Goal: Task Accomplishment & Management: Complete application form

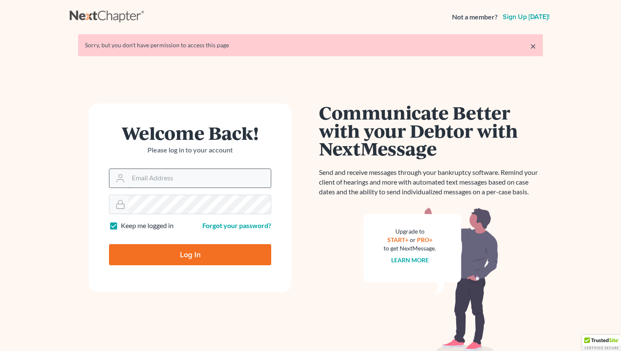
click at [153, 187] on input "Email Address" at bounding box center [199, 178] width 142 height 19
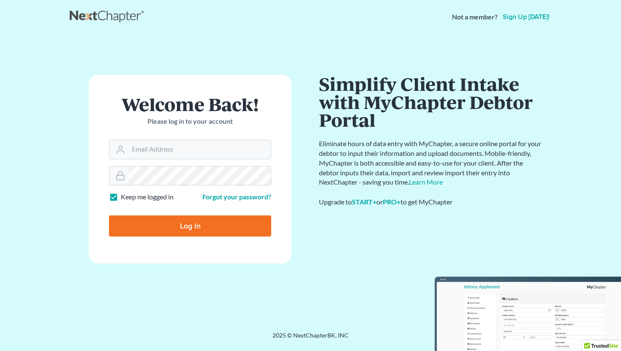
type input "tayloru@ohattorneys.com"
click at [194, 220] on input "Log In" at bounding box center [190, 225] width 162 height 21
type input "Thinking..."
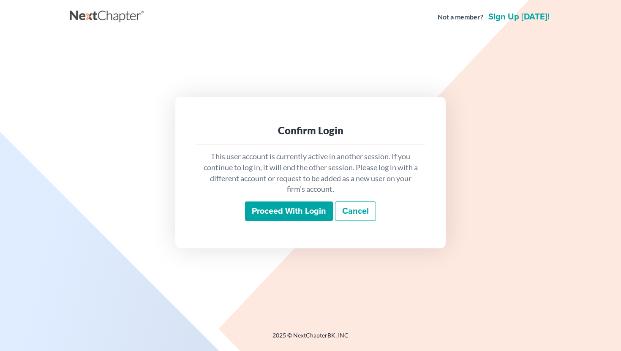
click at [250, 210] on input "Proceed with login" at bounding box center [289, 210] width 88 height 19
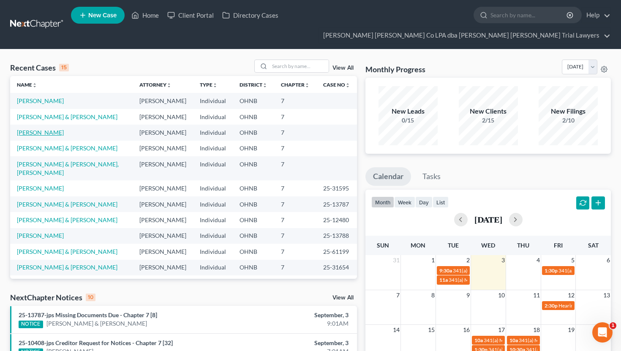
click at [50, 129] on link "[PERSON_NAME]" at bounding box center [40, 132] width 47 height 7
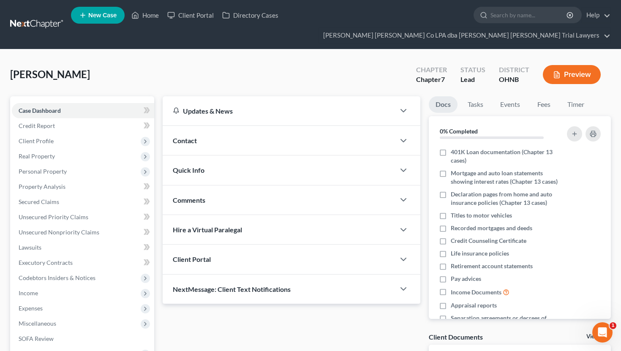
click at [50, 133] on span "Client Profile" at bounding box center [83, 140] width 142 height 15
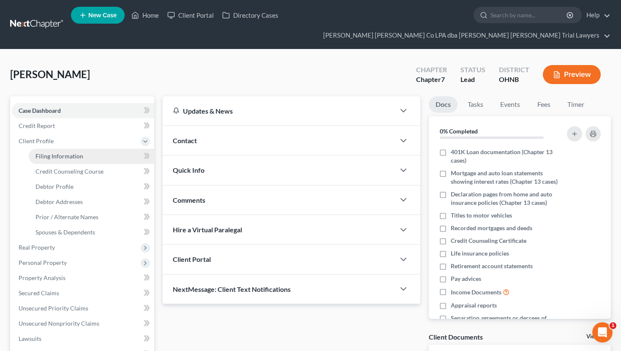
click at [64, 152] on span "Filing Information" at bounding box center [59, 155] width 48 height 7
select select "1"
select select "0"
select select "36"
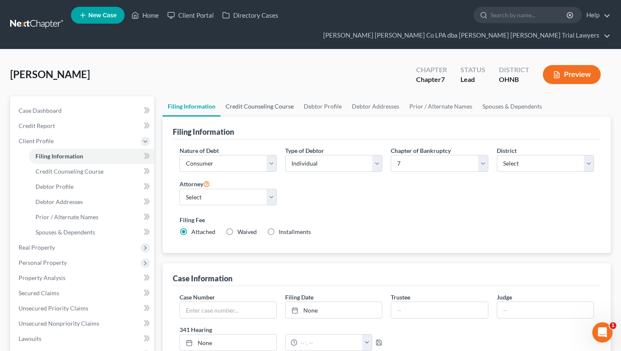
click at [234, 96] on link "Credit Counseling Course" at bounding box center [259, 106] width 78 height 20
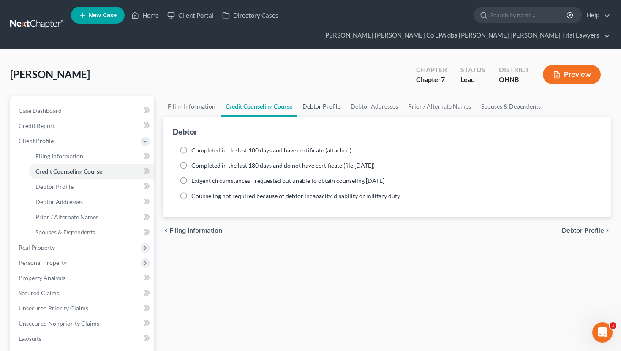
click at [329, 96] on link "Debtor Profile" at bounding box center [321, 106] width 48 height 20
select select "3"
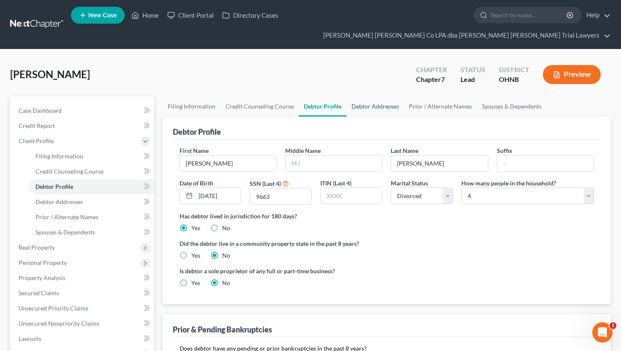
click at [380, 96] on link "Debtor Addresses" at bounding box center [374, 106] width 57 height 20
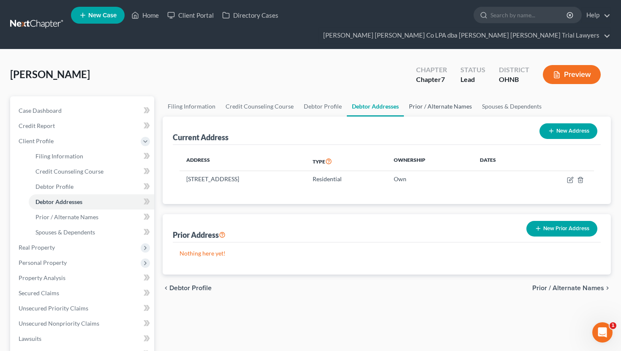
click at [423, 96] on link "Prior / Alternate Names" at bounding box center [440, 106] width 73 height 20
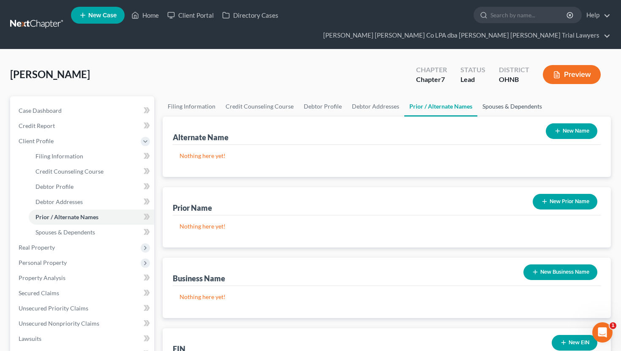
click at [486, 96] on link "Spouses & Dependents" at bounding box center [512, 106] width 70 height 20
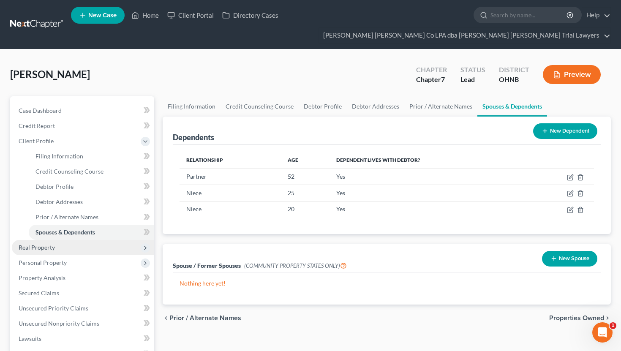
click at [78, 240] on span "Real Property" at bounding box center [83, 247] width 142 height 15
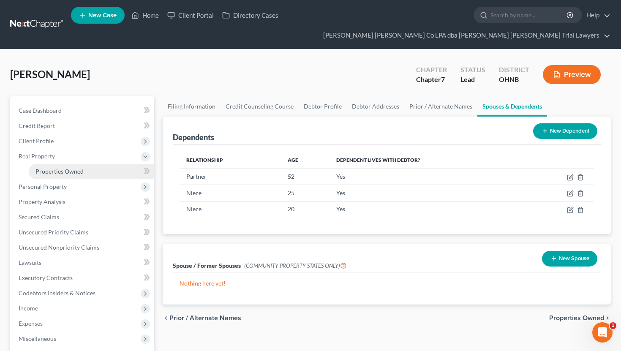
click at [84, 164] on link "Properties Owned" at bounding box center [91, 171] width 125 height 15
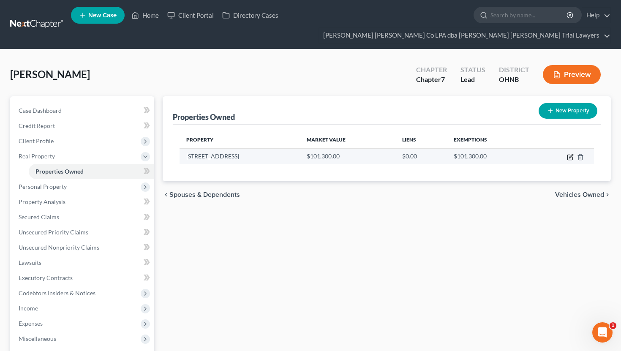
click at [568, 154] on icon "button" at bounding box center [569, 157] width 7 height 7
select select "36"
select select "3"
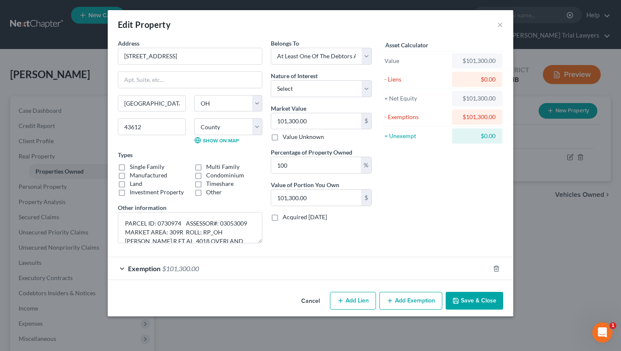
click at [130, 167] on label "Single Family" at bounding box center [147, 167] width 35 height 8
click at [133, 167] on input "Single Family" at bounding box center [135, 165] width 5 height 5
checkbox input "true"
click at [477, 298] on button "Save & Close" at bounding box center [473, 301] width 57 height 18
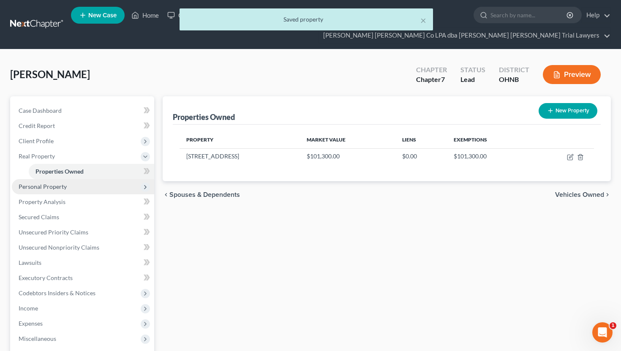
click at [107, 179] on span "Personal Property" at bounding box center [83, 186] width 142 height 15
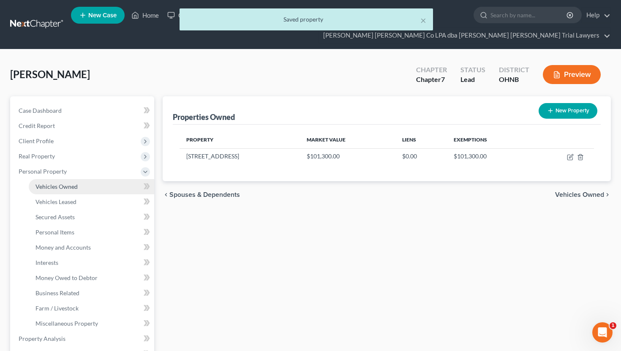
click at [107, 179] on link "Vehicles Owned" at bounding box center [91, 186] width 125 height 15
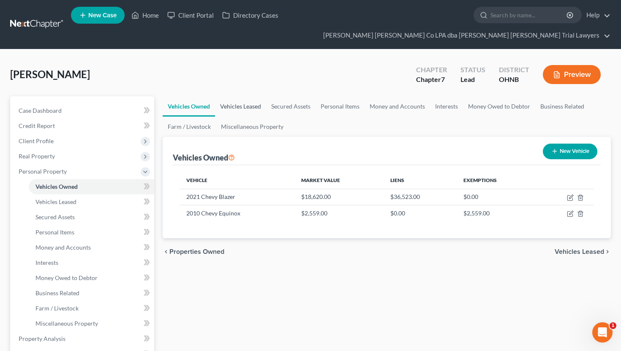
click at [250, 96] on link "Vehicles Leased" at bounding box center [240, 106] width 51 height 20
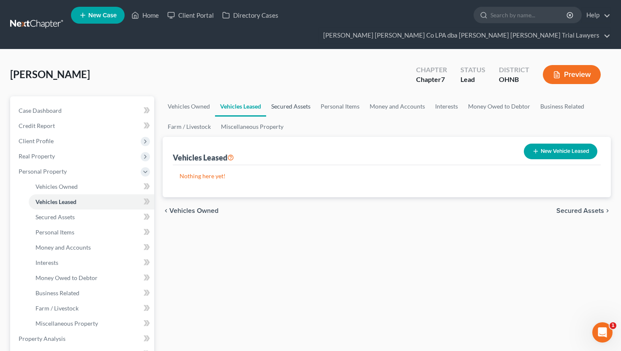
click at [289, 96] on link "Secured Assets" at bounding box center [290, 106] width 49 height 20
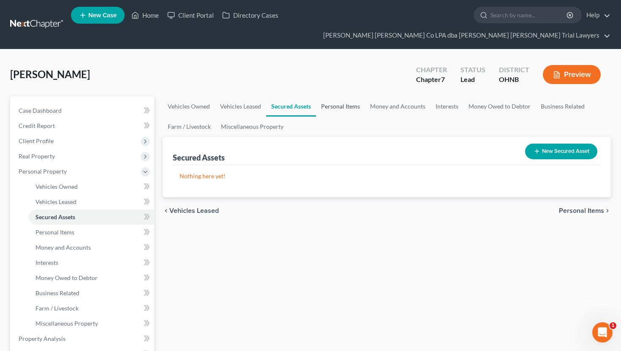
click at [337, 96] on link "Personal Items" at bounding box center [340, 106] width 49 height 20
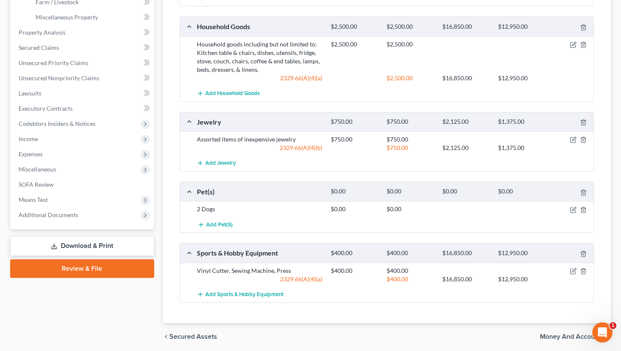
scroll to position [321, 0]
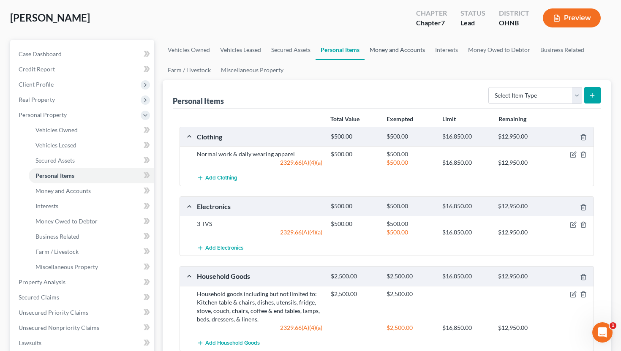
click at [404, 40] on link "Money and Accounts" at bounding box center [396, 50] width 65 height 20
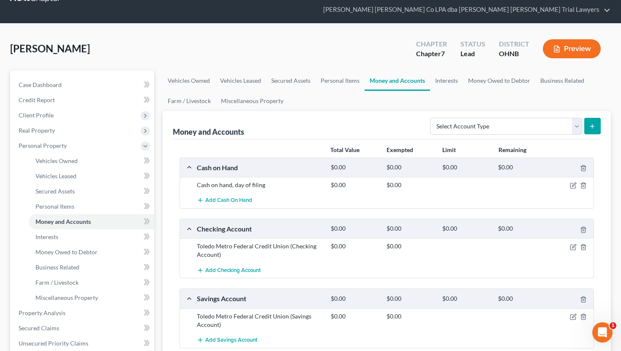
scroll to position [17, 0]
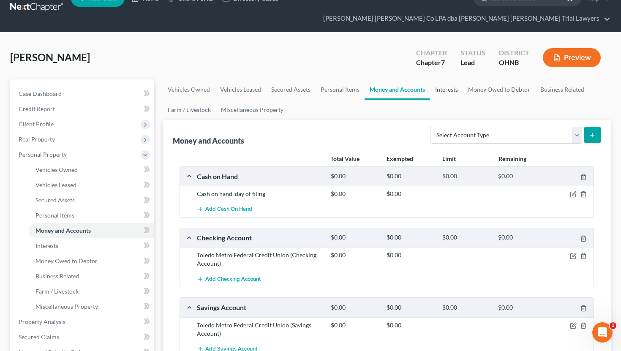
click at [453, 79] on link "Interests" at bounding box center [446, 89] width 33 height 20
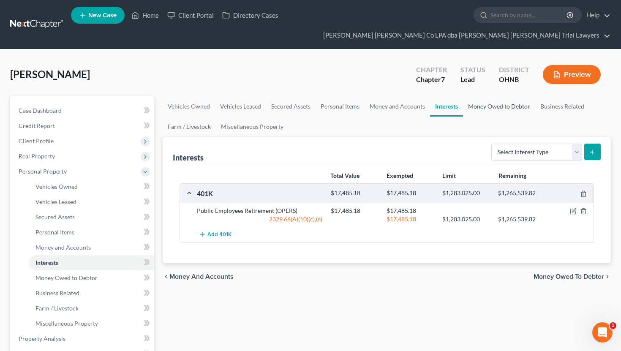
click at [489, 96] on link "Money Owed to Debtor" at bounding box center [499, 106] width 72 height 20
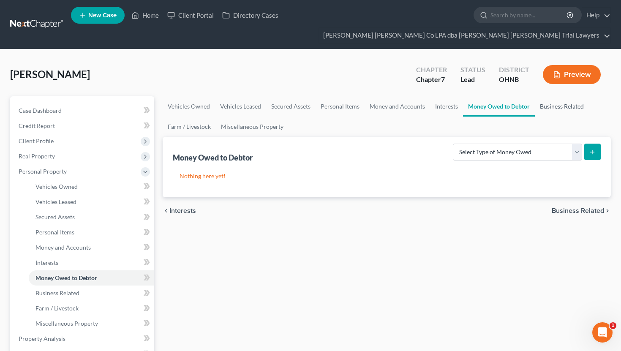
click at [567, 96] on link "Business Related" at bounding box center [561, 106] width 54 height 20
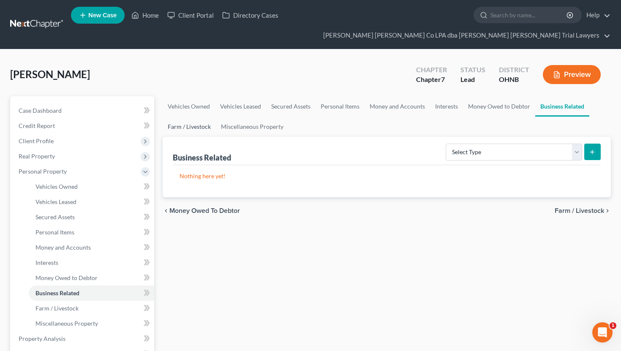
click at [187, 117] on link "Farm / Livestock" at bounding box center [189, 127] width 53 height 20
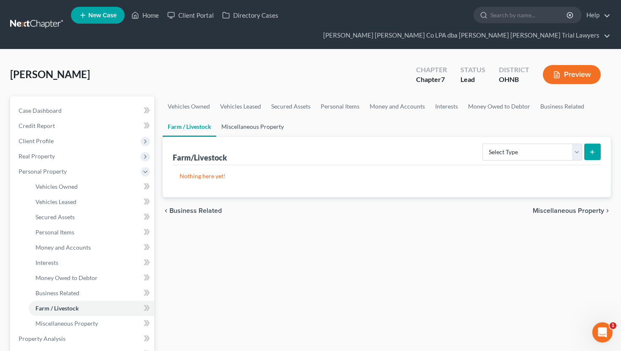
click at [241, 117] on link "Miscellaneous Property" at bounding box center [252, 127] width 73 height 20
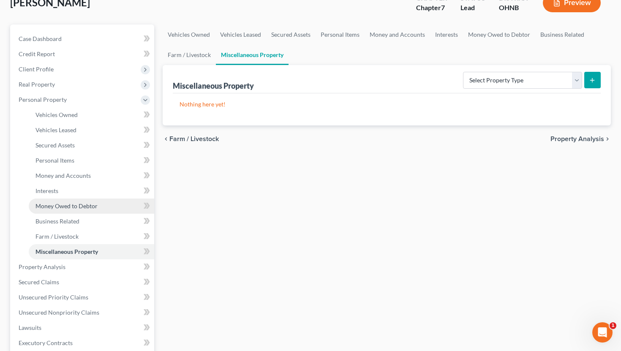
scroll to position [80, 0]
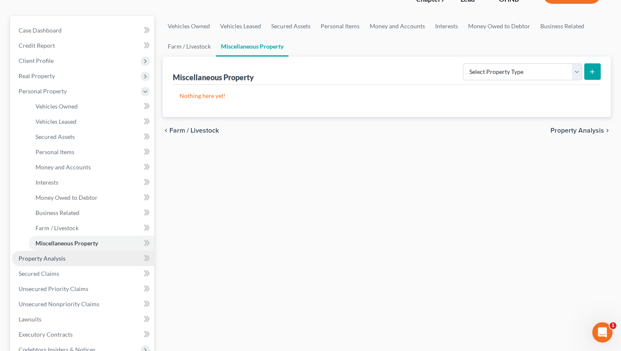
click at [68, 251] on link "Property Analysis" at bounding box center [83, 258] width 142 height 15
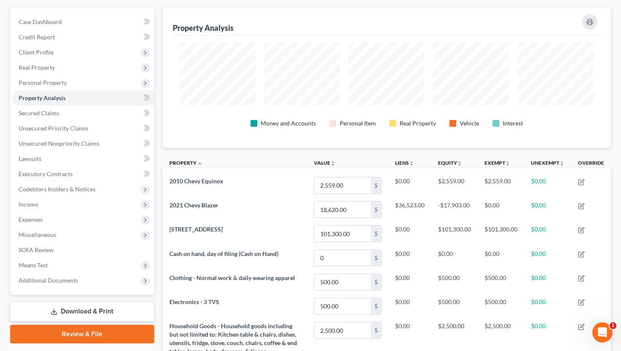
scroll to position [89, 0]
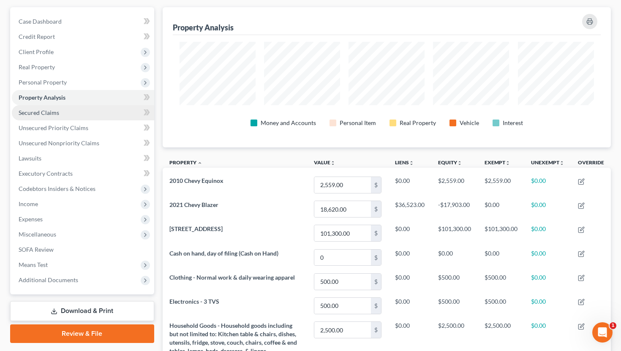
click at [63, 105] on link "Secured Claims" at bounding box center [83, 112] width 142 height 15
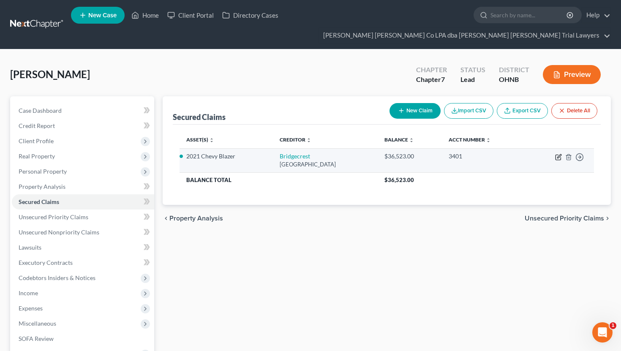
click at [555, 155] on icon "button" at bounding box center [557, 157] width 5 height 5
select select "3"
select select "2"
select select "0"
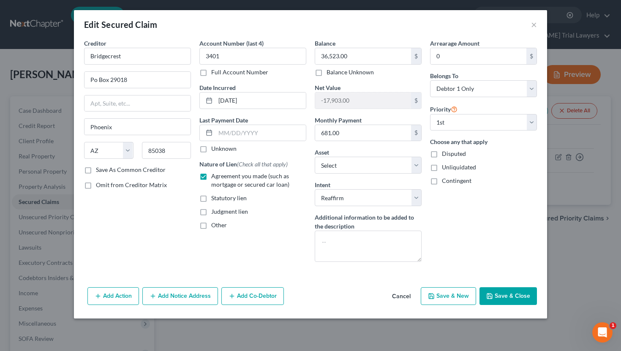
click at [494, 294] on button "Save & Close" at bounding box center [507, 296] width 57 height 18
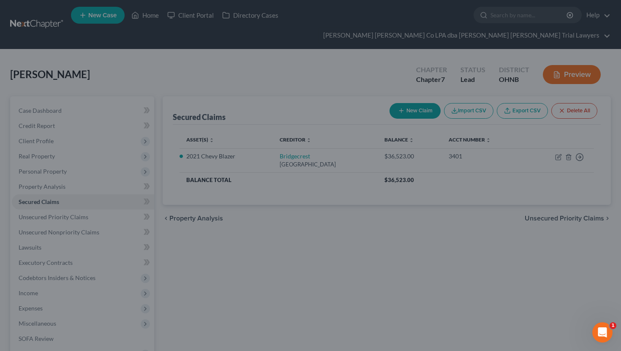
select select "7"
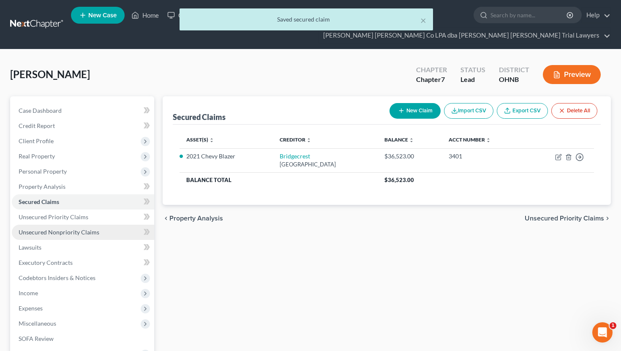
click at [115, 225] on link "Unsecured Nonpriority Claims" at bounding box center [83, 232] width 142 height 15
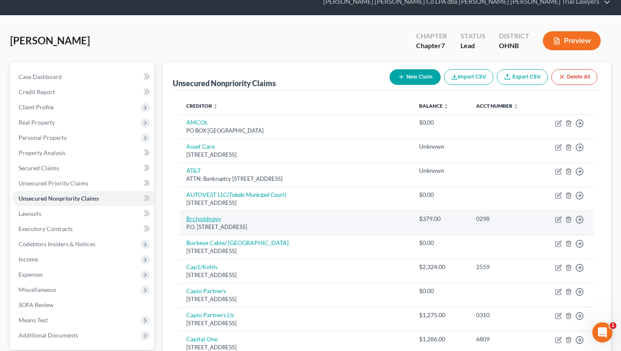
scroll to position [29, 0]
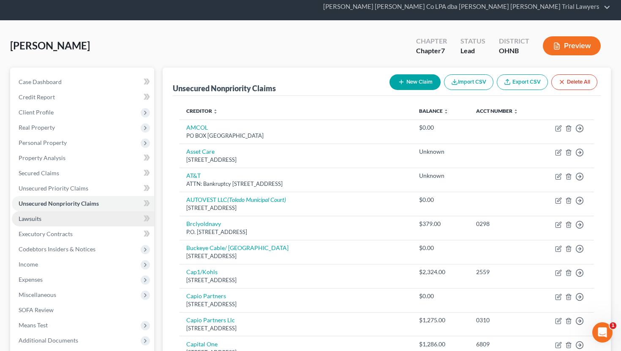
click at [114, 211] on link "Lawsuits" at bounding box center [83, 218] width 142 height 15
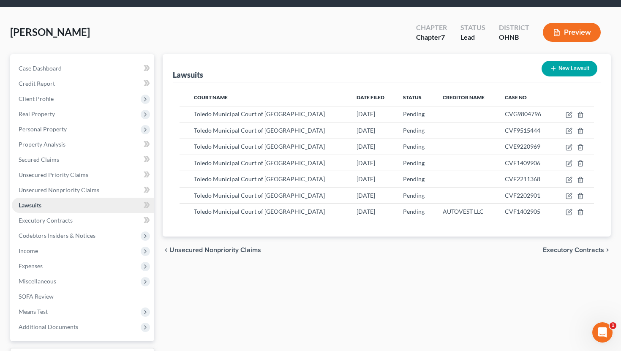
scroll to position [44, 0]
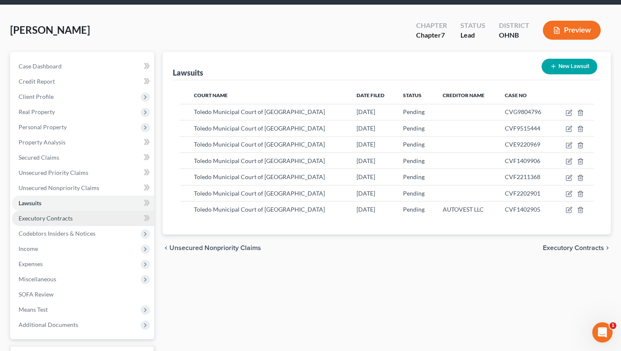
click at [94, 211] on link "Executory Contracts" at bounding box center [83, 218] width 142 height 15
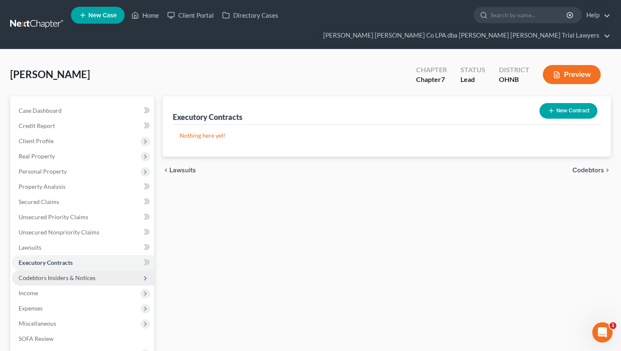
click at [84, 274] on span "Codebtors Insiders & Notices" at bounding box center [57, 277] width 77 height 7
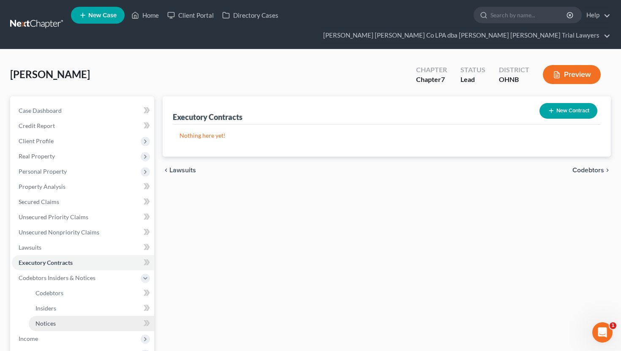
click at [52, 316] on link "Notices" at bounding box center [91, 323] width 125 height 15
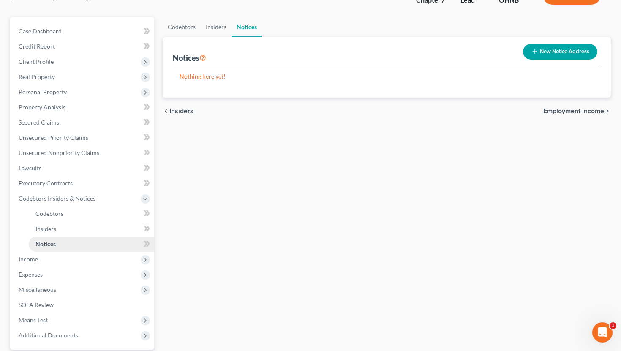
scroll to position [85, 0]
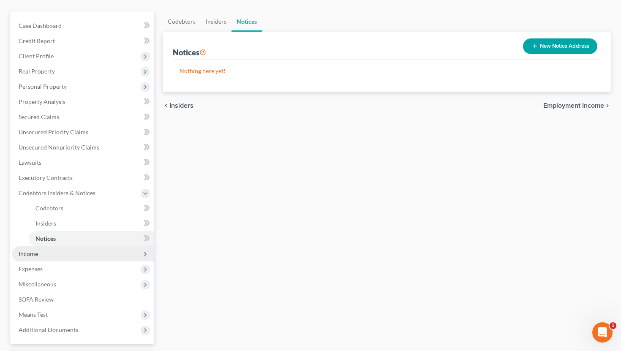
click at [54, 246] on span "Income" at bounding box center [83, 253] width 142 height 15
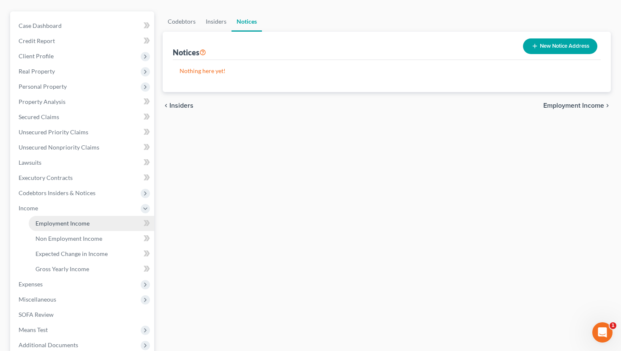
click at [77, 216] on link "Employment Income" at bounding box center [91, 223] width 125 height 15
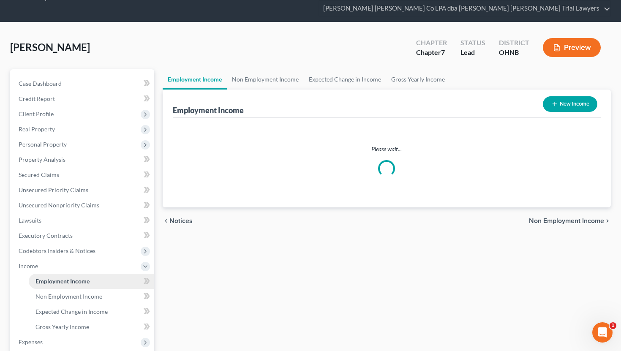
scroll to position [3, 0]
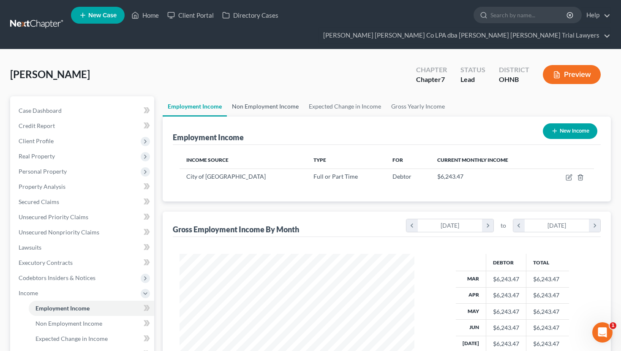
click at [257, 96] on link "Non Employment Income" at bounding box center [265, 106] width 77 height 20
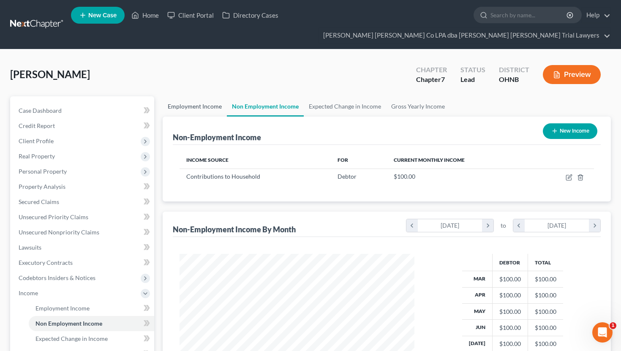
click at [212, 96] on link "Employment Income" at bounding box center [195, 106] width 64 height 20
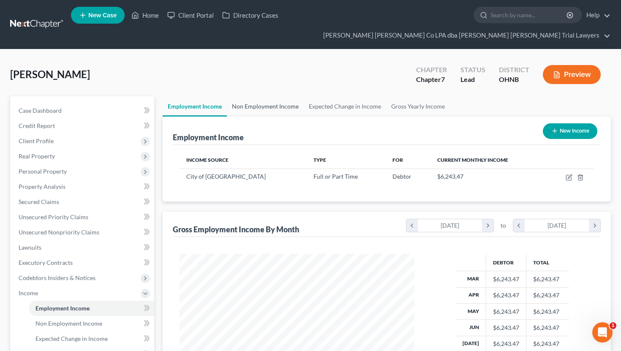
click at [261, 96] on link "Non Employment Income" at bounding box center [265, 106] width 77 height 20
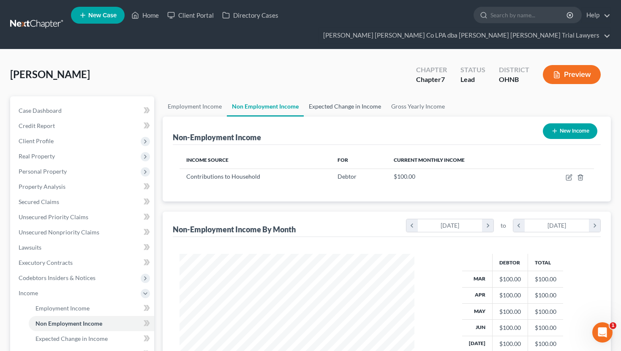
click at [329, 96] on link "Expected Change in Income" at bounding box center [345, 106] width 82 height 20
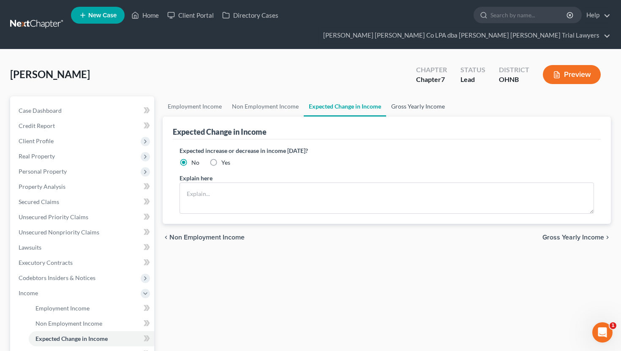
click at [390, 96] on link "Gross Yearly Income" at bounding box center [418, 106] width 64 height 20
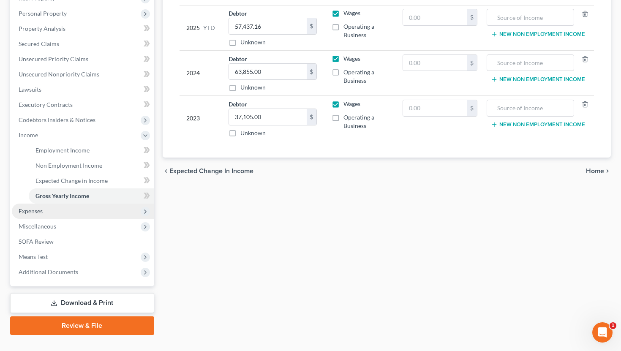
click at [75, 203] on span "Expenses" at bounding box center [83, 210] width 142 height 15
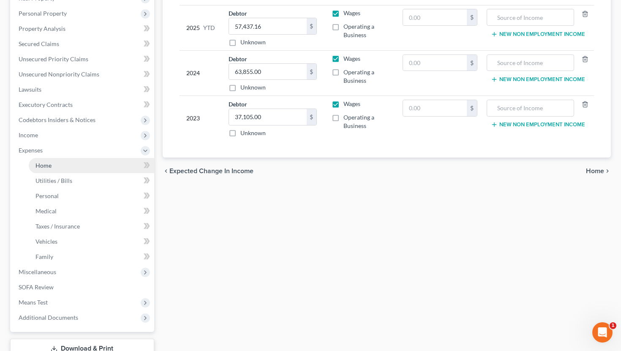
click at [81, 158] on link "Home" at bounding box center [91, 165] width 125 height 15
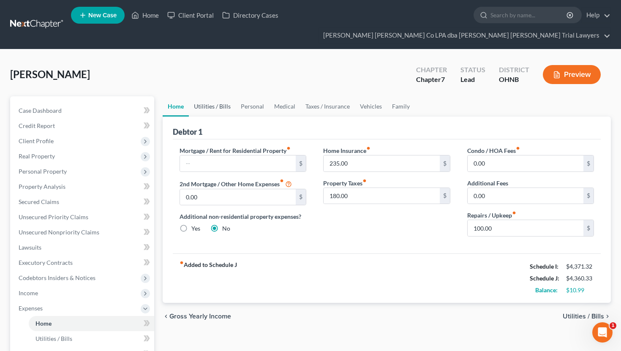
click at [222, 96] on link "Utilities / Bills" at bounding box center [212, 106] width 47 height 20
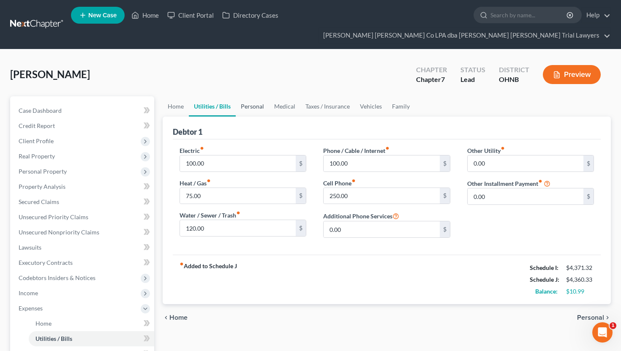
click at [259, 96] on link "Personal" at bounding box center [252, 106] width 33 height 20
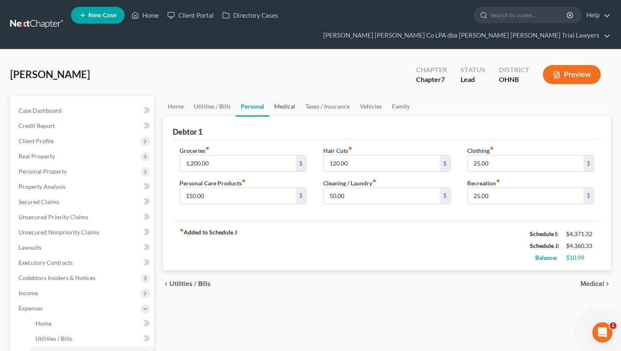
click at [290, 96] on link "Medical" at bounding box center [284, 106] width 31 height 20
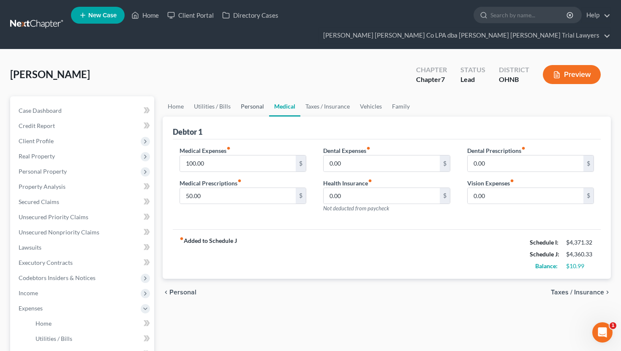
click at [256, 96] on link "Personal" at bounding box center [252, 106] width 33 height 20
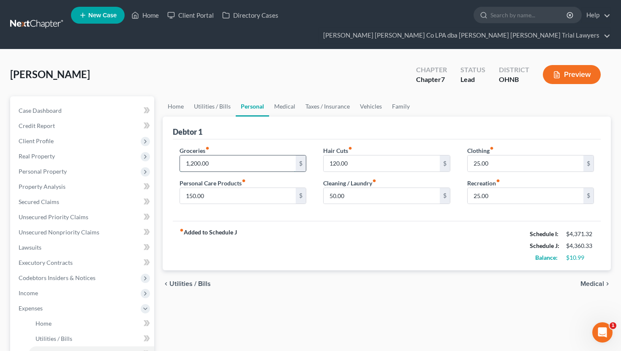
click at [216, 155] on input "1,200.00" at bounding box center [238, 163] width 116 height 16
type input "1,000"
click at [287, 96] on link "Medical" at bounding box center [284, 106] width 31 height 20
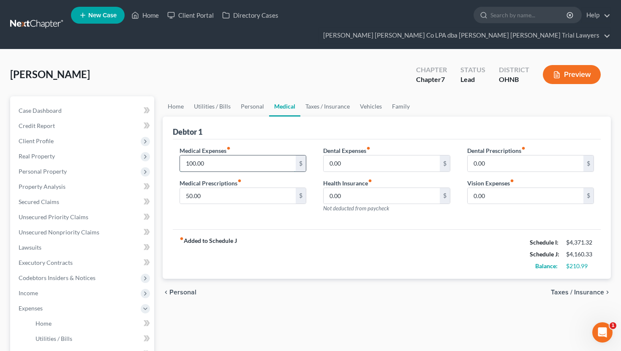
click at [229, 155] on input "100.00" at bounding box center [238, 163] width 116 height 16
click at [357, 155] on input "0.00" at bounding box center [381, 163] width 116 height 16
type input "100"
click at [489, 188] on input "0.00" at bounding box center [525, 196] width 116 height 16
type input "100"
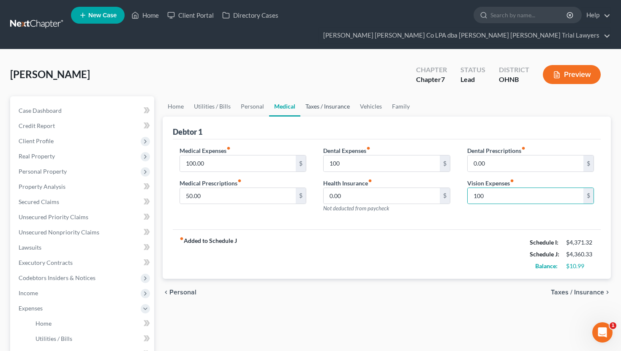
click at [322, 98] on link "Taxes / Insurance" at bounding box center [327, 106] width 54 height 20
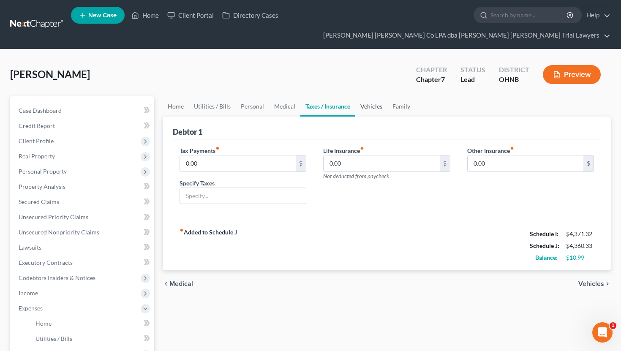
click at [364, 96] on link "Vehicles" at bounding box center [371, 106] width 32 height 20
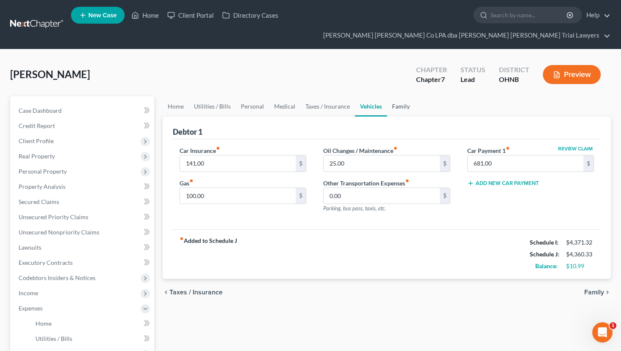
click at [403, 96] on link "Family" at bounding box center [401, 106] width 28 height 20
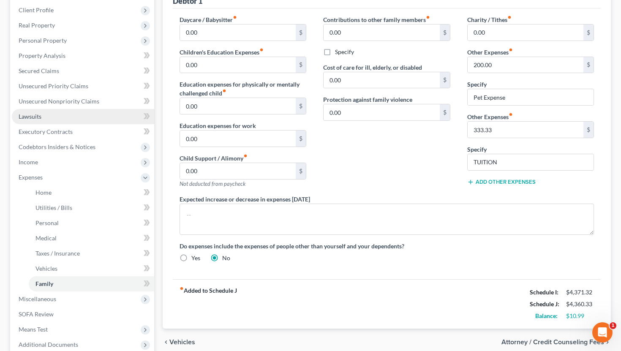
scroll to position [154, 0]
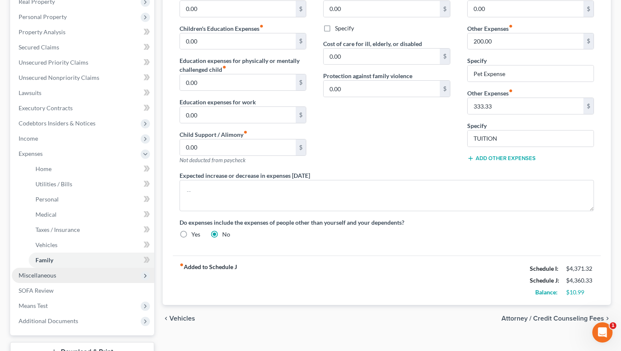
click at [59, 268] on span "Miscellaneous" at bounding box center [83, 275] width 142 height 15
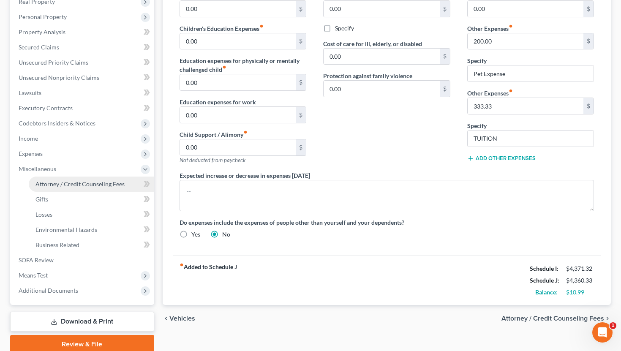
click at [98, 180] on span "Attorney / Credit Counseling Fees" at bounding box center [79, 183] width 89 height 7
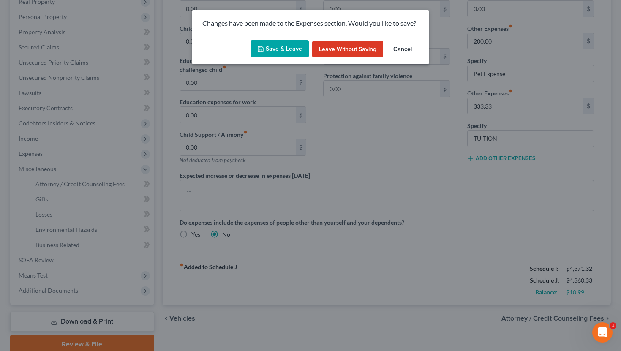
click at [276, 50] on button "Save & Leave" at bounding box center [279, 49] width 58 height 18
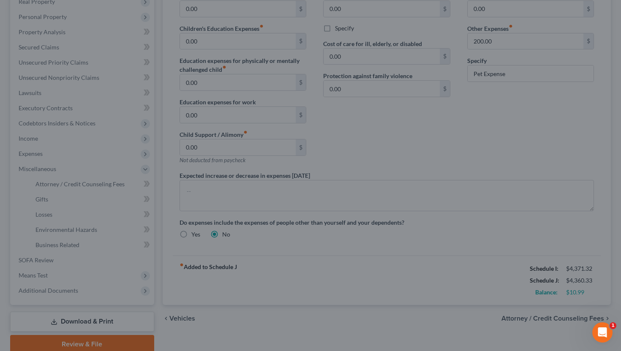
select select "0"
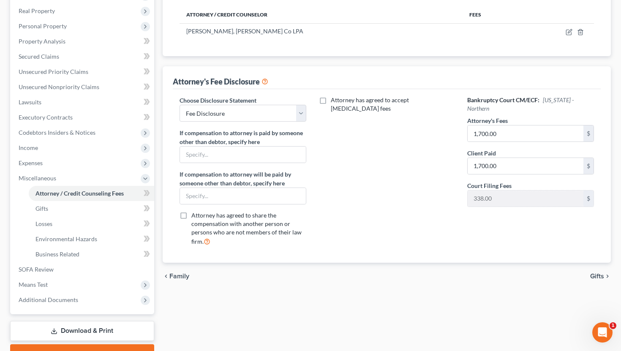
scroll to position [146, 0]
click at [62, 276] on span "Means Test" at bounding box center [83, 283] width 142 height 15
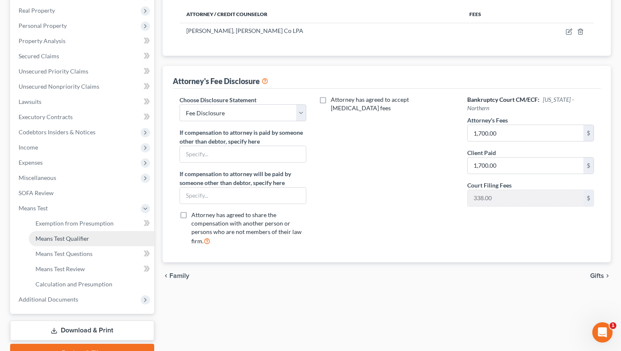
click at [82, 231] on link "Means Test Qualifier" at bounding box center [91, 238] width 125 height 15
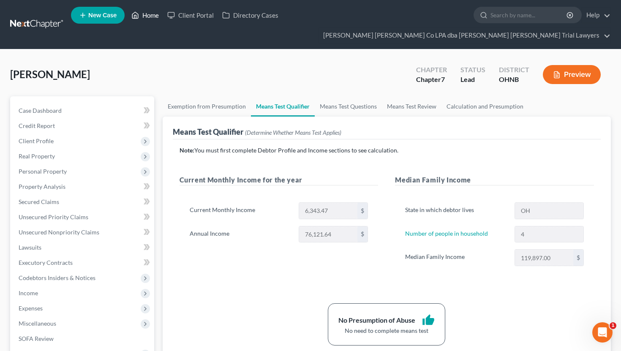
click at [150, 16] on link "Home" at bounding box center [145, 15] width 36 height 15
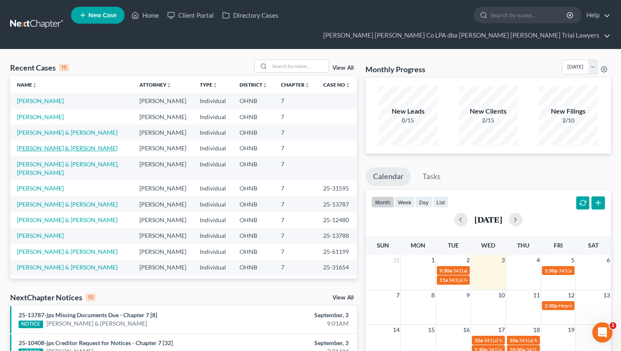
click at [67, 144] on link "[PERSON_NAME] & [PERSON_NAME]" at bounding box center [67, 147] width 100 height 7
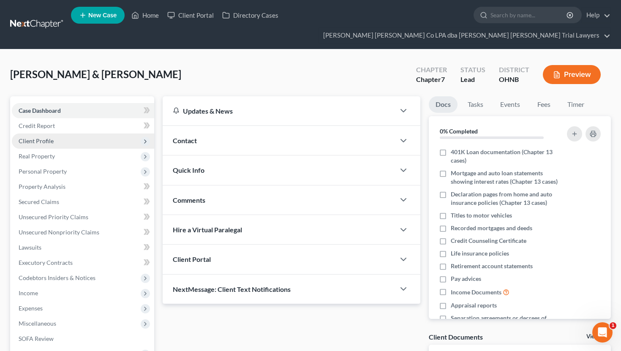
click at [61, 133] on span "Client Profile" at bounding box center [83, 140] width 142 height 15
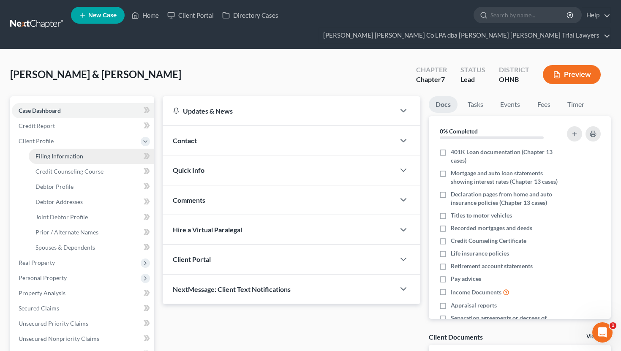
click at [63, 152] on span "Filing Information" at bounding box center [59, 155] width 48 height 7
select select "1"
select select "0"
select select "61"
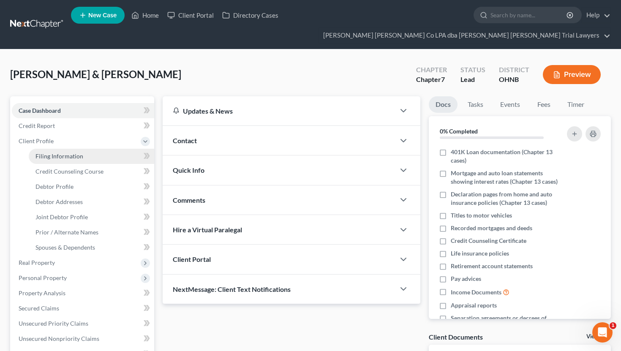
select select "0"
select select "36"
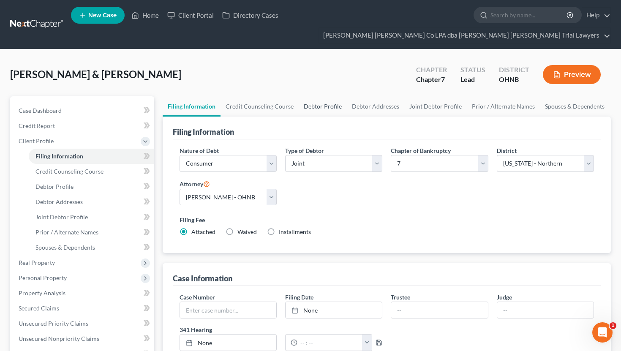
click at [320, 96] on link "Debtor Profile" at bounding box center [322, 106] width 48 height 20
select select "1"
select select "2"
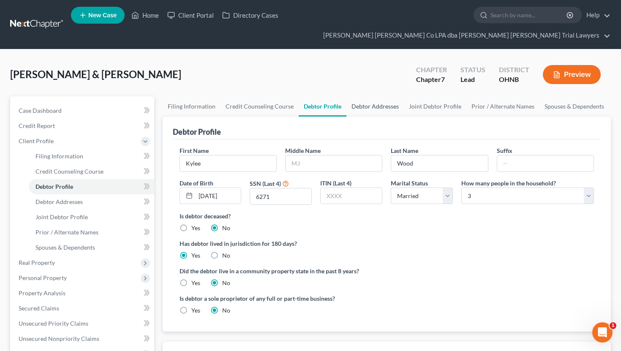
click at [374, 96] on link "Debtor Addresses" at bounding box center [374, 106] width 57 height 20
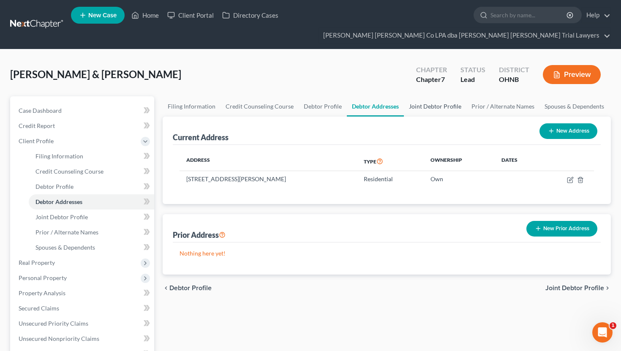
click at [432, 96] on link "Joint Debtor Profile" at bounding box center [435, 106] width 62 height 20
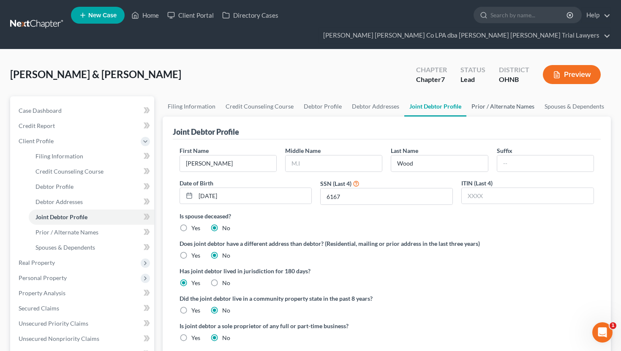
click at [497, 96] on link "Prior / Alternate Names" at bounding box center [502, 106] width 73 height 20
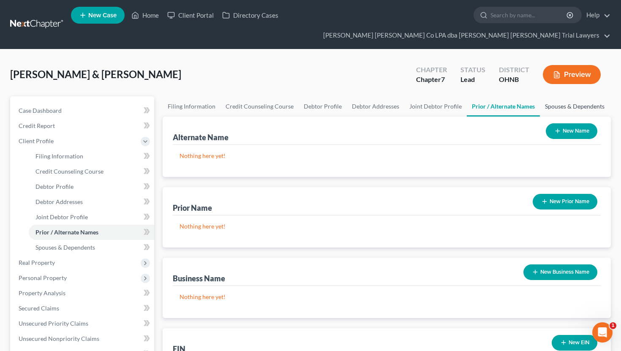
click at [559, 96] on link "Spouses & Dependents" at bounding box center [574, 106] width 70 height 20
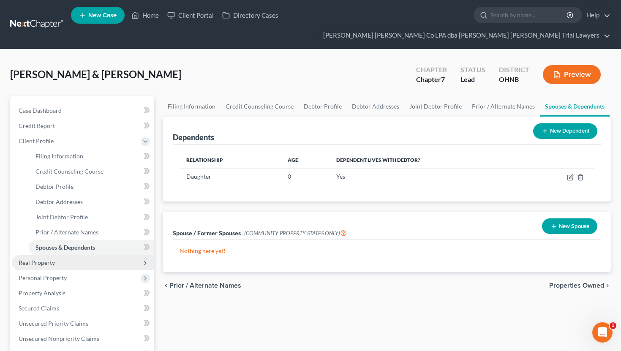
click at [57, 255] on span "Real Property" at bounding box center [83, 262] width 142 height 15
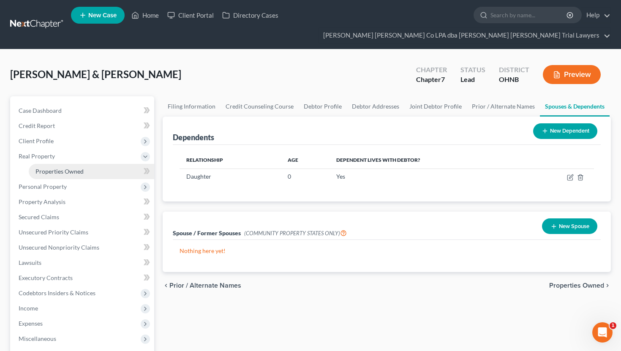
click at [98, 164] on link "Properties Owned" at bounding box center [91, 171] width 125 height 15
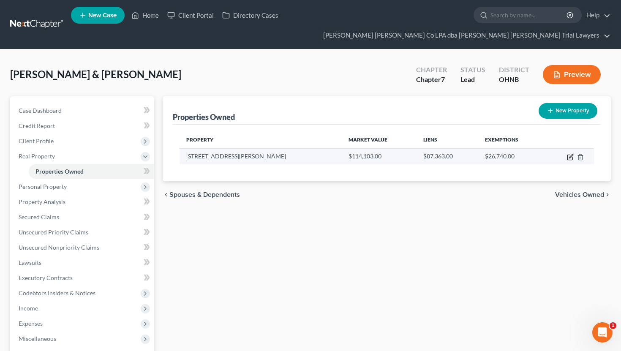
click at [572, 155] on icon "button" at bounding box center [569, 157] width 5 height 5
select select "36"
select select "76"
select select "2"
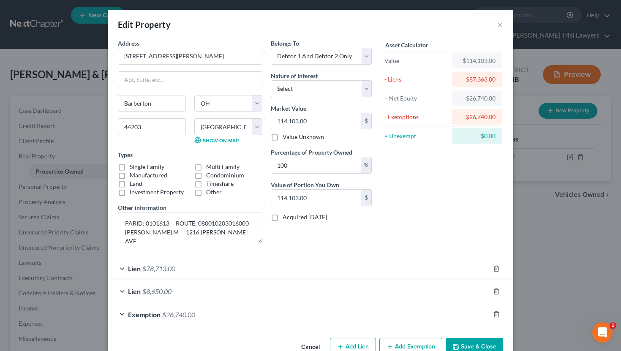
click at [130, 167] on label "Single Family" at bounding box center [147, 167] width 35 height 8
click at [133, 167] on input "Single Family" at bounding box center [135, 165] width 5 height 5
checkbox input "true"
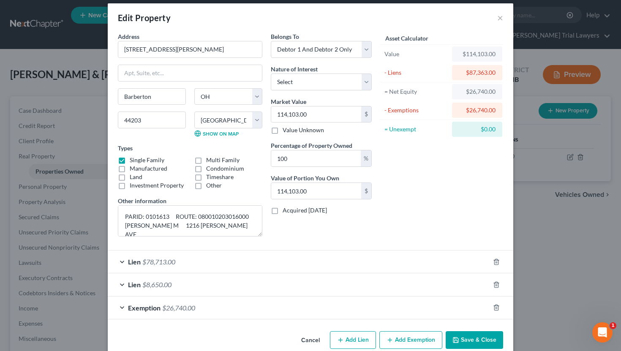
scroll to position [8, 0]
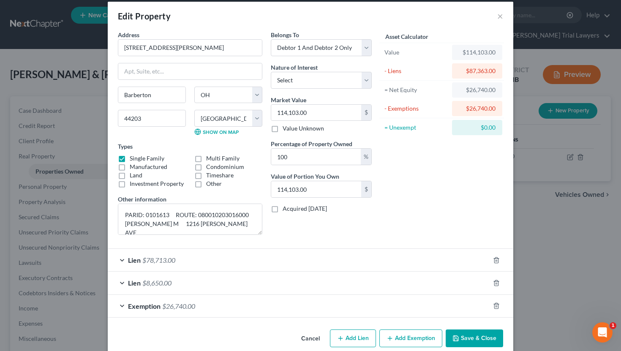
click at [472, 342] on button "Save & Close" at bounding box center [473, 338] width 57 height 18
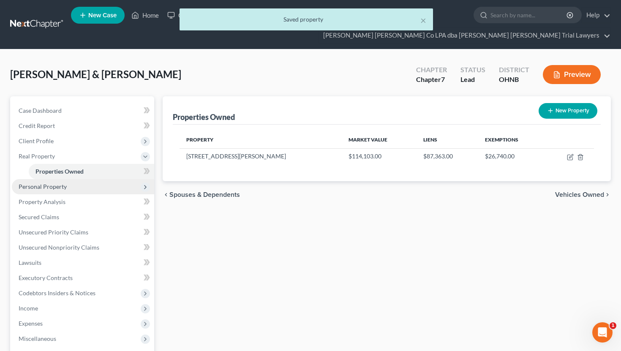
click at [90, 179] on span "Personal Property" at bounding box center [83, 186] width 142 height 15
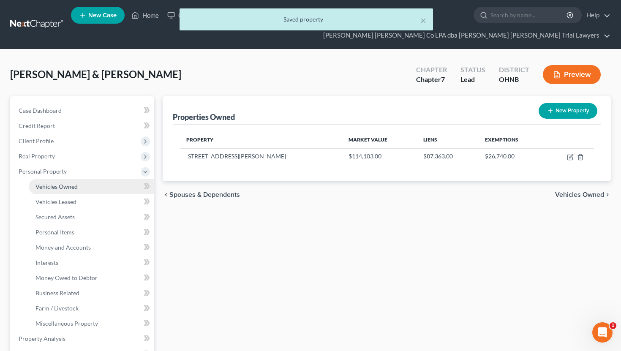
click at [90, 179] on link "Vehicles Owned" at bounding box center [91, 186] width 125 height 15
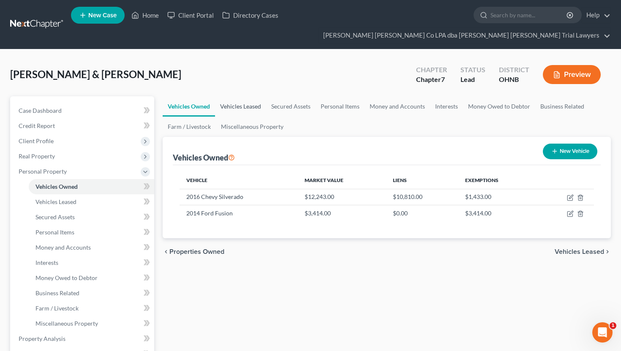
click at [250, 96] on link "Vehicles Leased" at bounding box center [240, 106] width 51 height 20
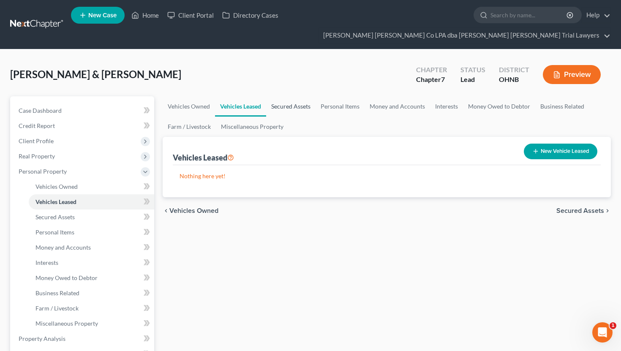
click at [287, 96] on link "Secured Assets" at bounding box center [290, 106] width 49 height 20
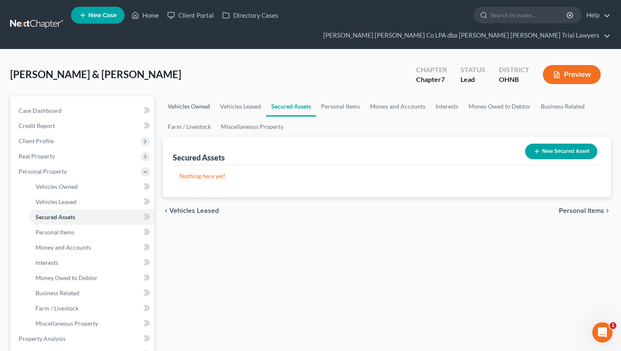
click at [210, 96] on link "Vehicles Owned" at bounding box center [189, 106] width 52 height 20
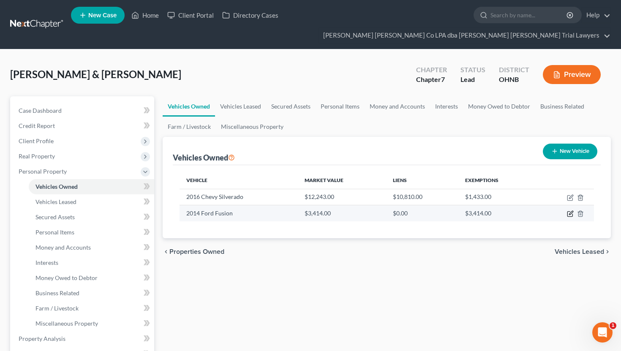
click at [570, 210] on icon "button" at bounding box center [569, 213] width 7 height 7
select select "0"
select select "12"
select select "3"
select select "0"
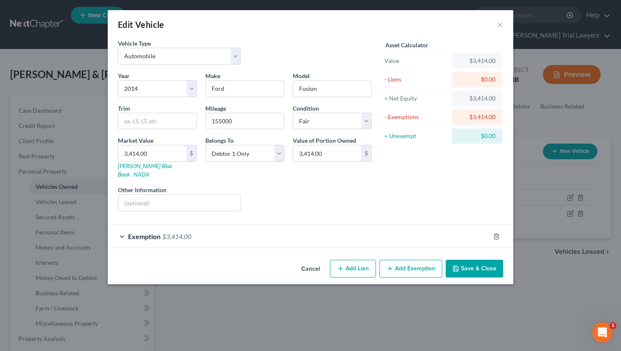
click at [485, 260] on button "Save & Close" at bounding box center [473, 269] width 57 height 18
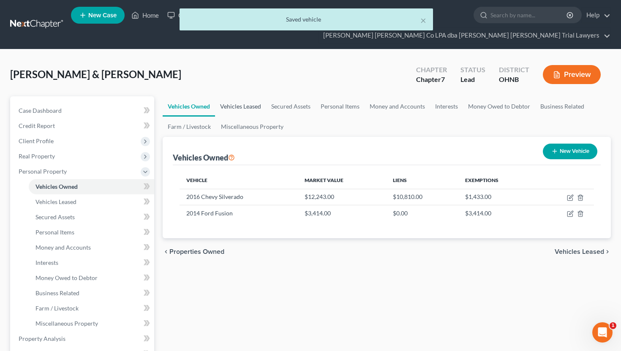
click at [256, 96] on link "Vehicles Leased" at bounding box center [240, 106] width 51 height 20
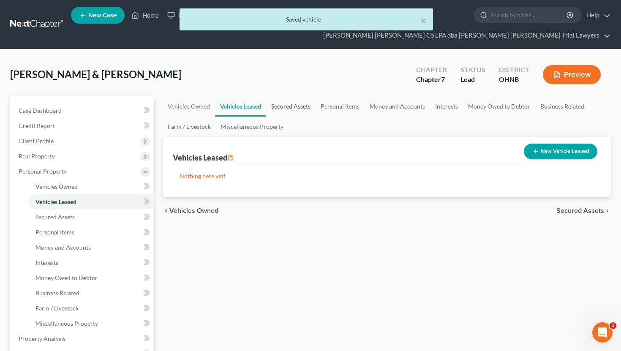
click at [280, 96] on link "Secured Assets" at bounding box center [290, 106] width 49 height 20
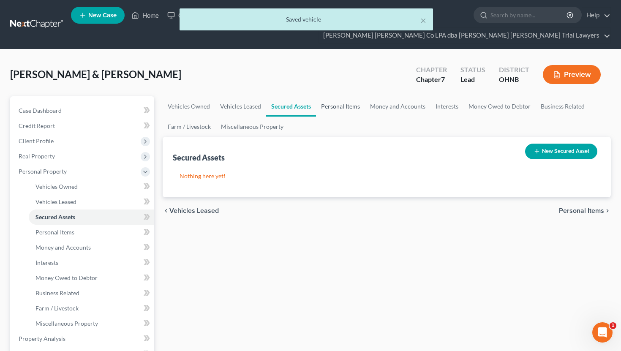
click at [355, 96] on link "Personal Items" at bounding box center [340, 106] width 49 height 20
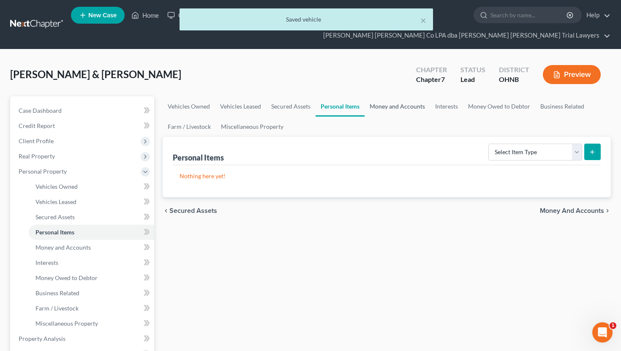
click at [409, 96] on link "Money and Accounts" at bounding box center [396, 106] width 65 height 20
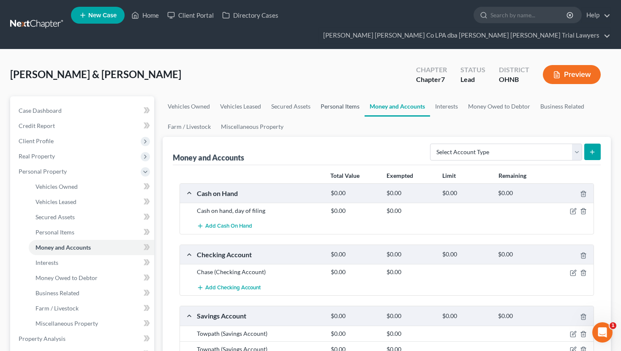
click at [345, 96] on link "Personal Items" at bounding box center [339, 106] width 49 height 20
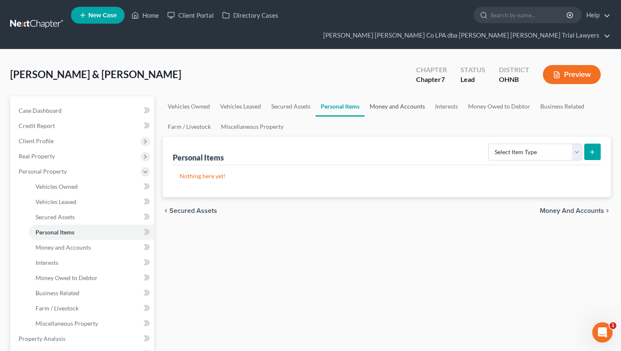
click at [393, 96] on link "Money and Accounts" at bounding box center [396, 106] width 65 height 20
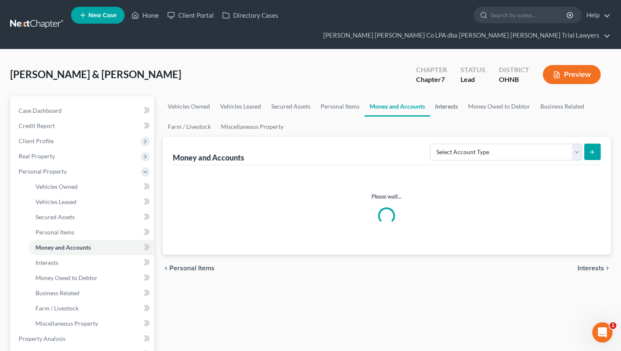
click at [445, 96] on link "Interests" at bounding box center [446, 106] width 33 height 20
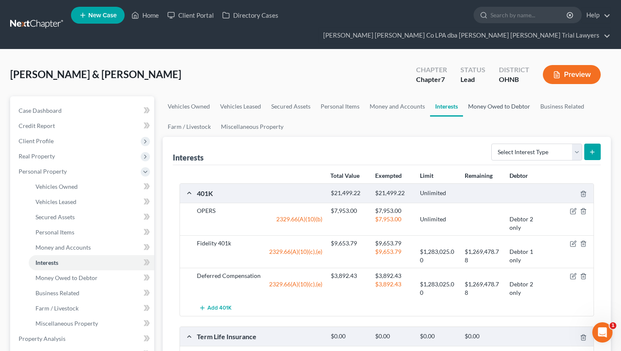
click at [493, 96] on link "Money Owed to Debtor" at bounding box center [499, 106] width 72 height 20
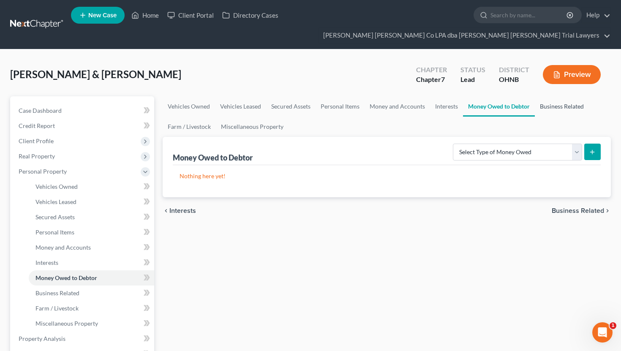
click at [553, 96] on link "Business Related" at bounding box center [561, 106] width 54 height 20
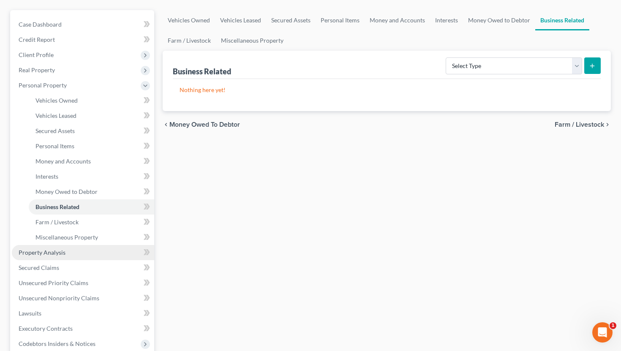
click at [86, 245] on link "Property Analysis" at bounding box center [83, 252] width 142 height 15
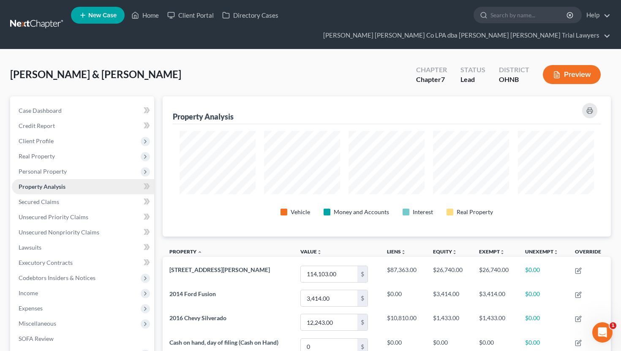
scroll to position [140, 448]
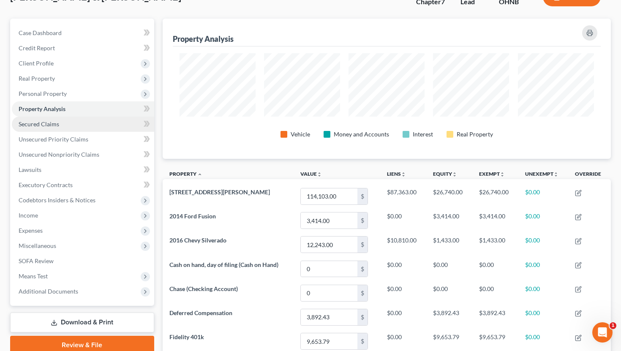
click at [87, 117] on link "Secured Claims" at bounding box center [83, 124] width 142 height 15
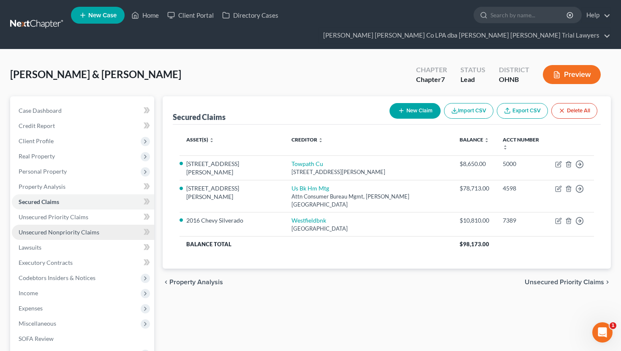
click at [75, 225] on link "Unsecured Nonpriority Claims" at bounding box center [83, 232] width 142 height 15
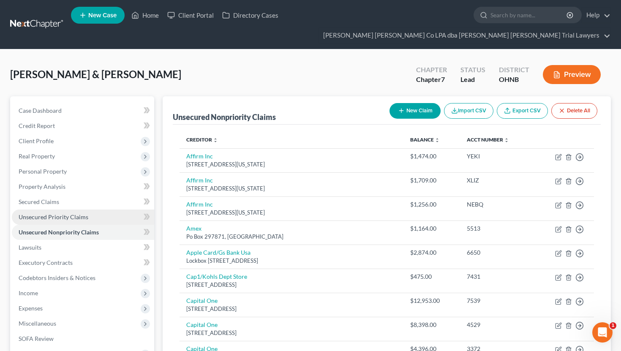
click at [80, 209] on link "Unsecured Priority Claims" at bounding box center [83, 216] width 142 height 15
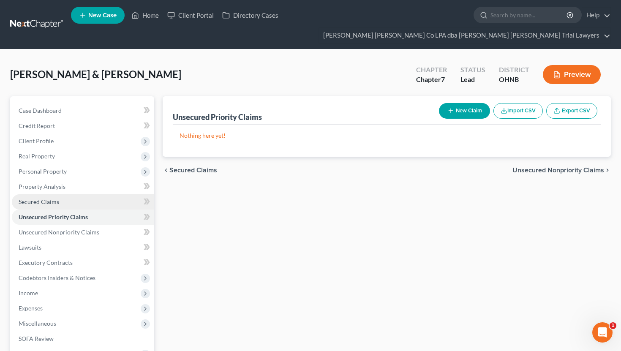
click at [82, 194] on link "Secured Claims" at bounding box center [83, 201] width 142 height 15
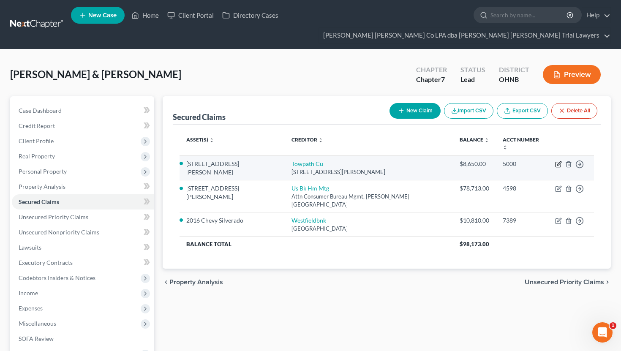
click at [560, 161] on icon "button" at bounding box center [558, 164] width 7 height 7
select select "36"
select select "2"
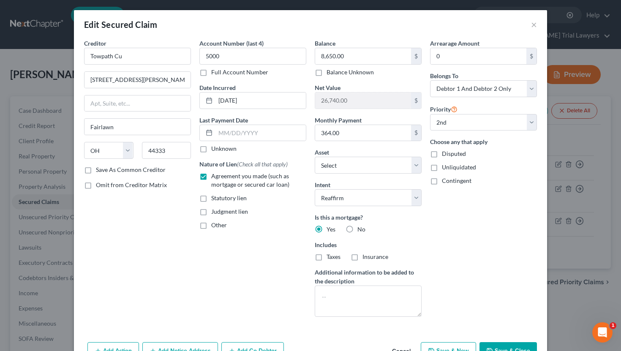
click at [500, 343] on button "Save & Close" at bounding box center [507, 351] width 57 height 18
select select "1"
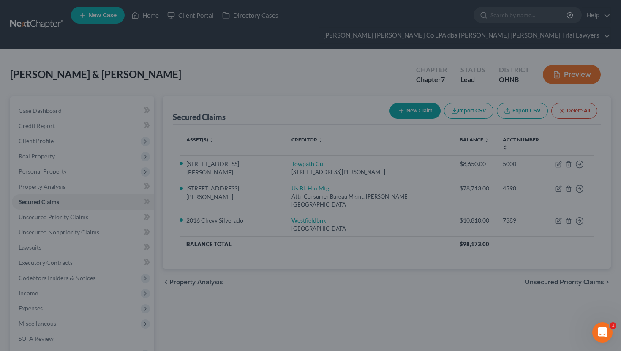
select select "7"
select select "0"
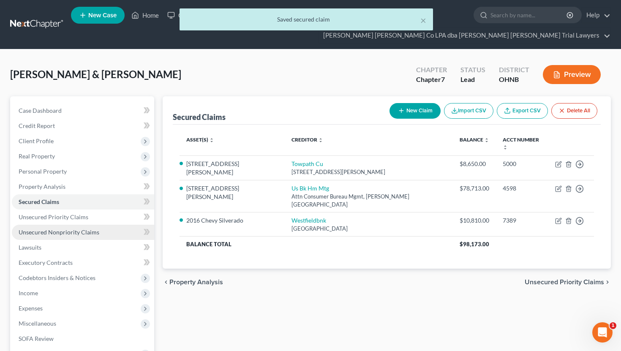
click at [85, 228] on span "Unsecured Nonpriority Claims" at bounding box center [59, 231] width 81 height 7
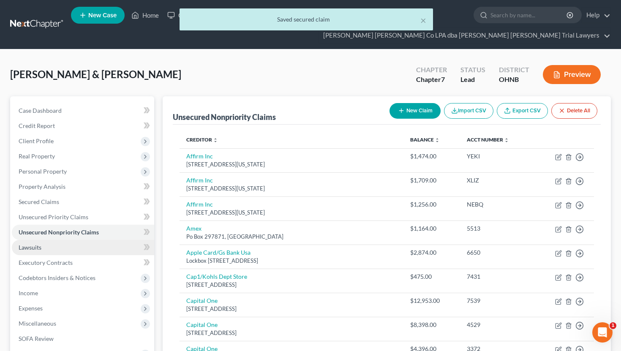
click at [68, 240] on link "Lawsuits" at bounding box center [83, 247] width 142 height 15
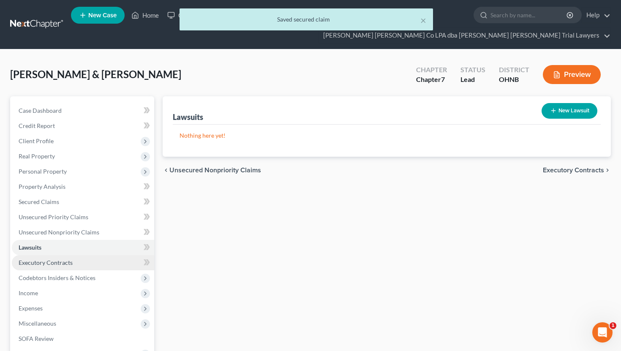
click at [67, 259] on span "Executory Contracts" at bounding box center [46, 262] width 54 height 7
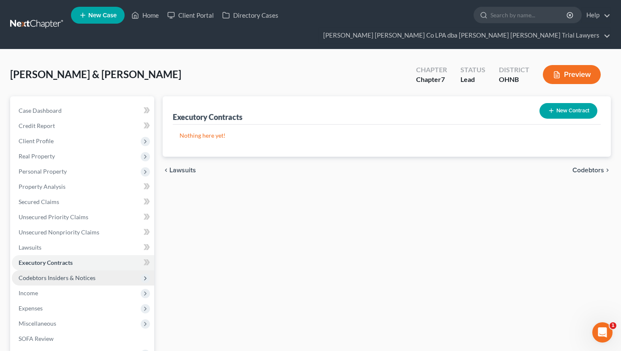
click at [69, 274] on span "Codebtors Insiders & Notices" at bounding box center [57, 277] width 77 height 7
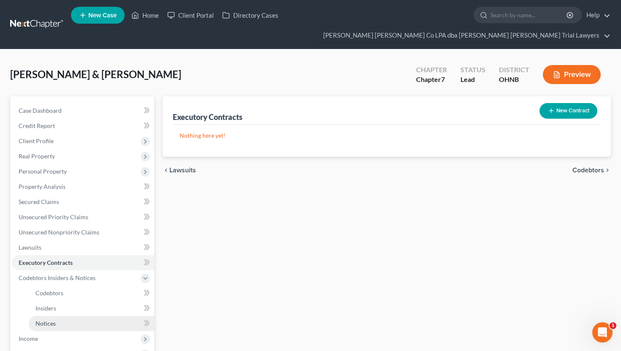
click at [60, 316] on link "Notices" at bounding box center [91, 323] width 125 height 15
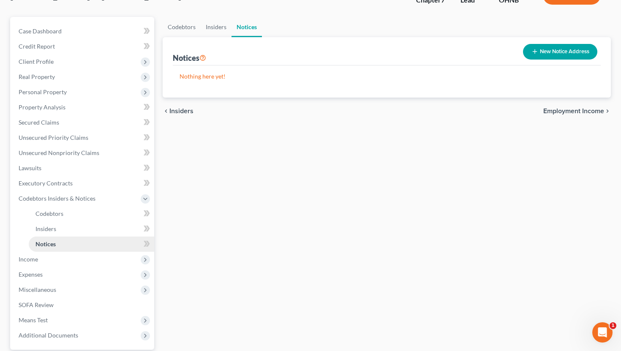
scroll to position [81, 0]
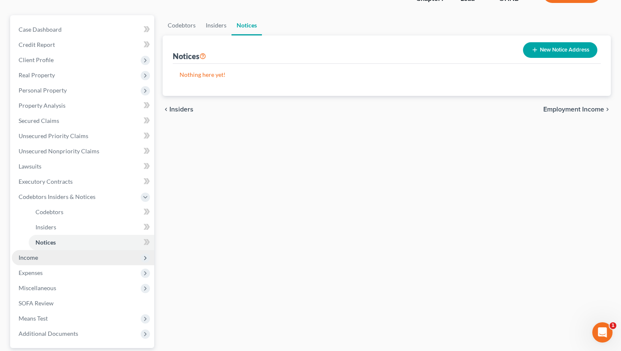
click at [54, 250] on span "Income" at bounding box center [83, 257] width 142 height 15
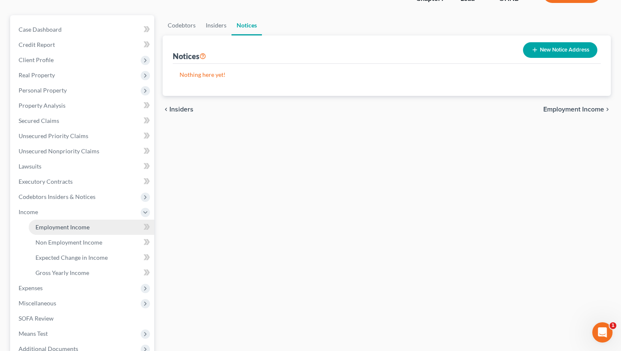
click at [69, 223] on span "Employment Income" at bounding box center [62, 226] width 54 height 7
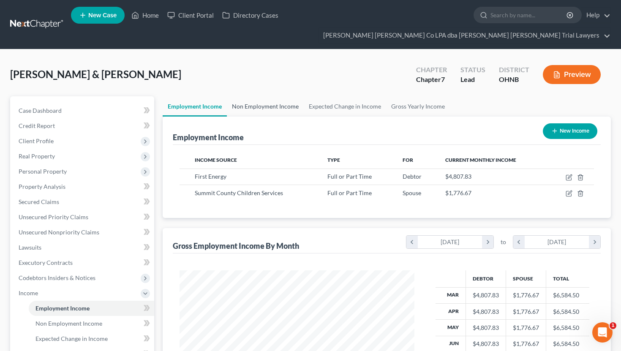
click at [251, 96] on link "Non Employment Income" at bounding box center [265, 106] width 77 height 20
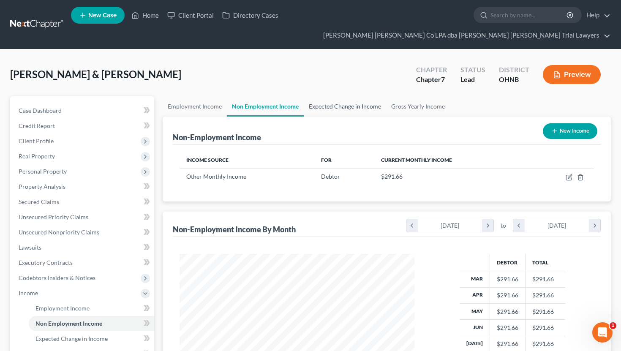
scroll to position [151, 252]
click at [337, 96] on link "Expected Change in Income" at bounding box center [345, 106] width 82 height 20
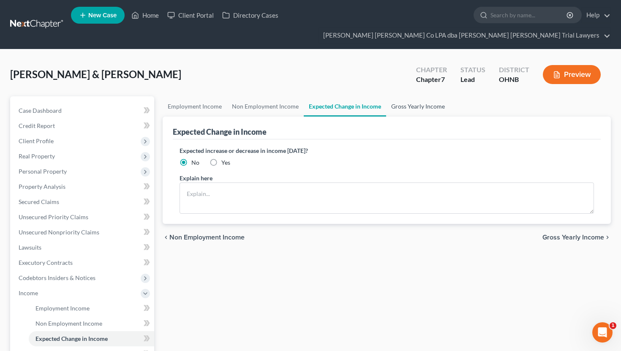
click at [407, 96] on link "Gross Yearly Income" at bounding box center [418, 106] width 64 height 20
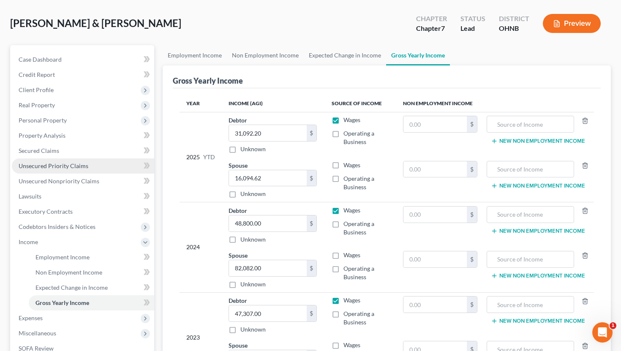
scroll to position [106, 0]
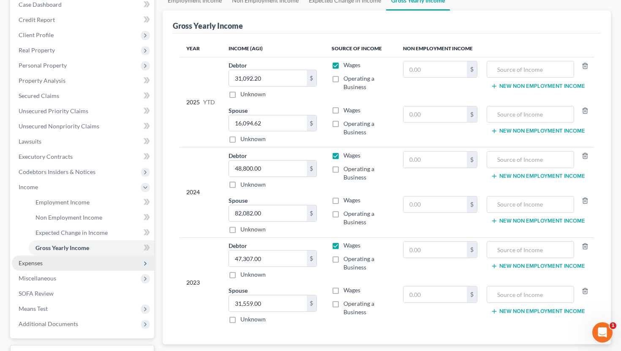
click at [41, 255] on span "Expenses" at bounding box center [83, 262] width 142 height 15
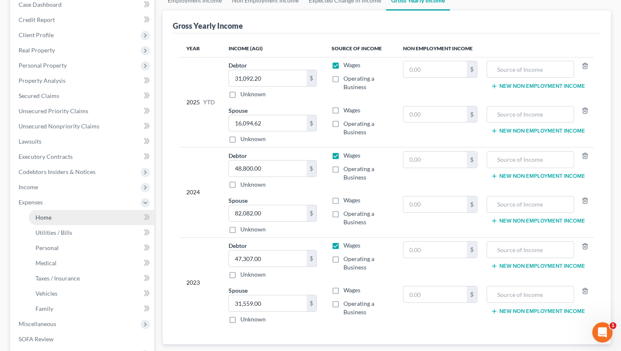
click at [60, 210] on link "Home" at bounding box center [91, 217] width 125 height 15
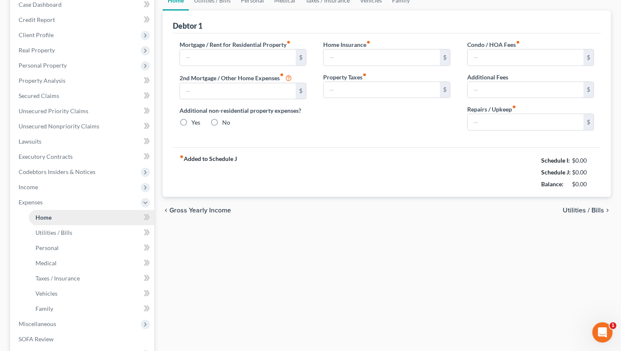
type input "800.00"
type input "0.00"
radio input "true"
type input "0.00"
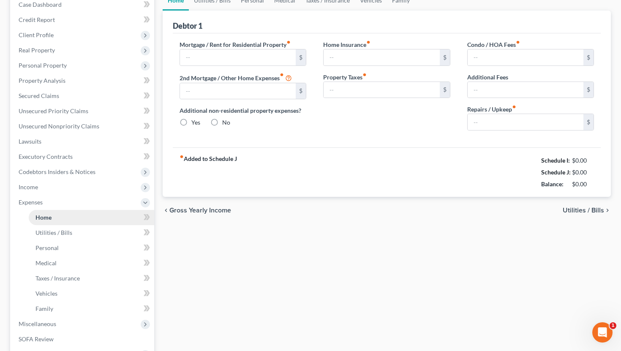
type input "0.00"
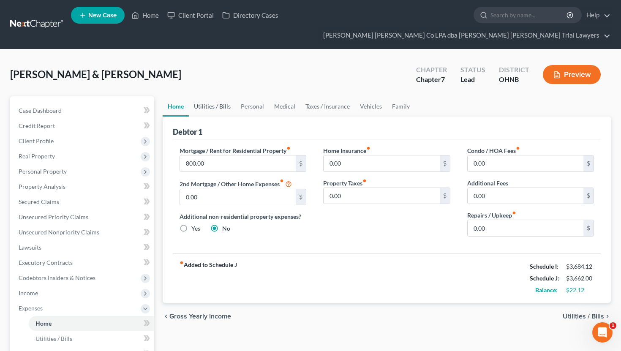
click at [219, 96] on link "Utilities / Bills" at bounding box center [212, 106] width 47 height 20
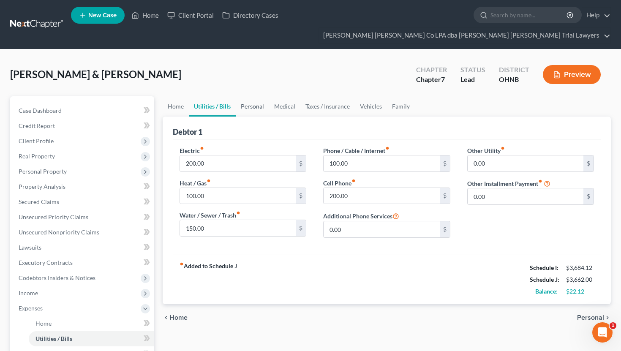
click at [260, 96] on link "Personal" at bounding box center [252, 106] width 33 height 20
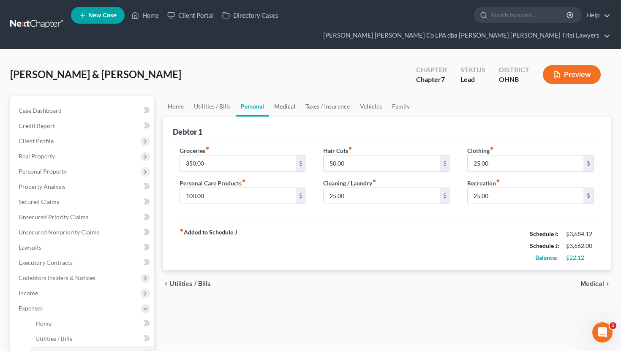
click at [287, 96] on link "Medical" at bounding box center [284, 106] width 31 height 20
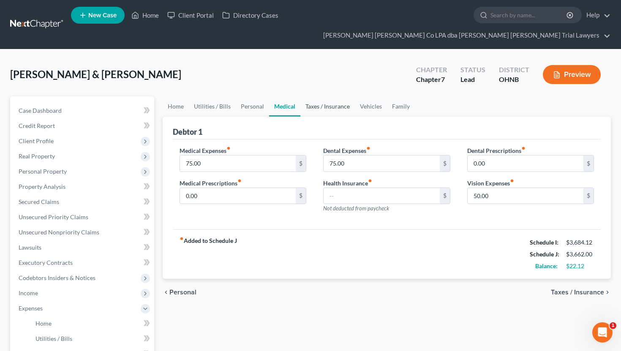
click at [329, 96] on link "Taxes / Insurance" at bounding box center [327, 106] width 54 height 20
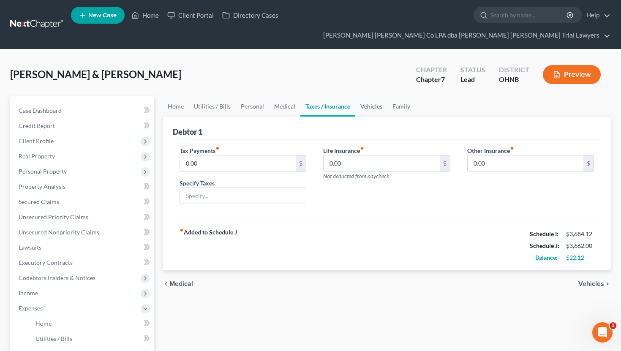
click at [372, 96] on link "Vehicles" at bounding box center [371, 106] width 32 height 20
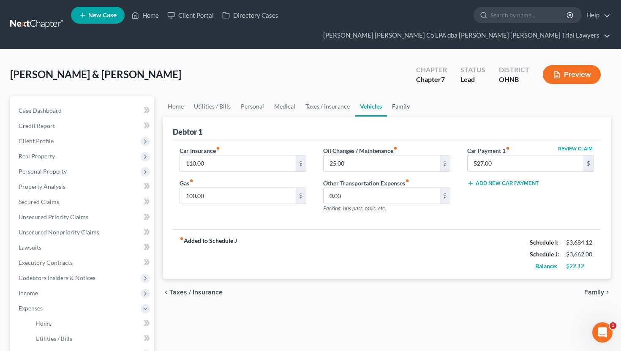
click at [405, 96] on link "Family" at bounding box center [401, 106] width 28 height 20
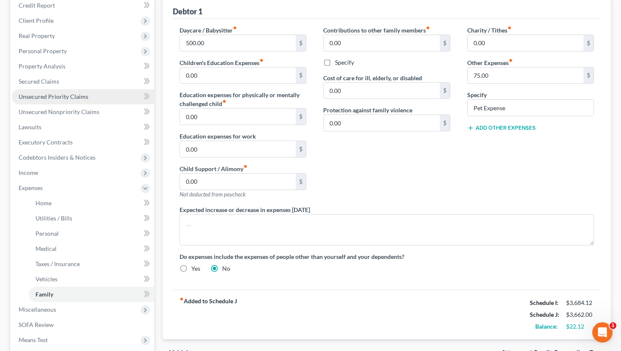
scroll to position [203, 0]
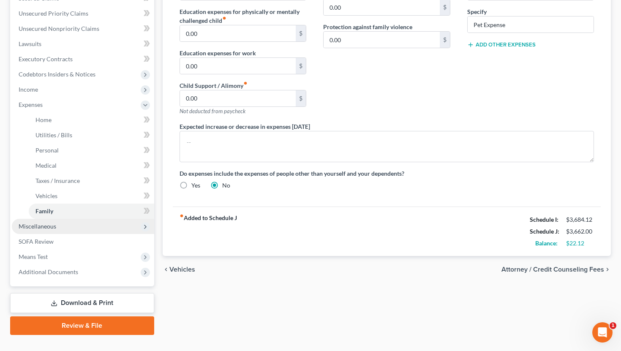
click at [73, 219] on span "Miscellaneous" at bounding box center [83, 226] width 142 height 15
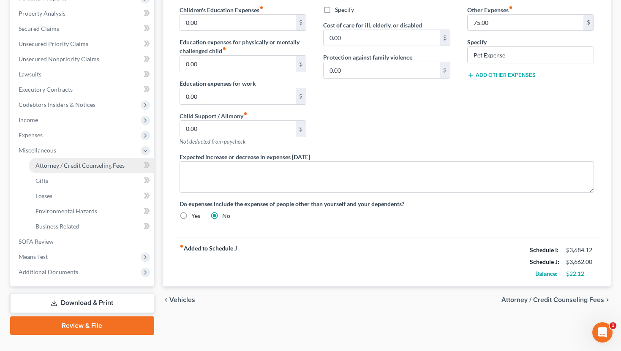
click at [101, 158] on link "Attorney / Credit Counseling Fees" at bounding box center [91, 165] width 125 height 15
select select "0"
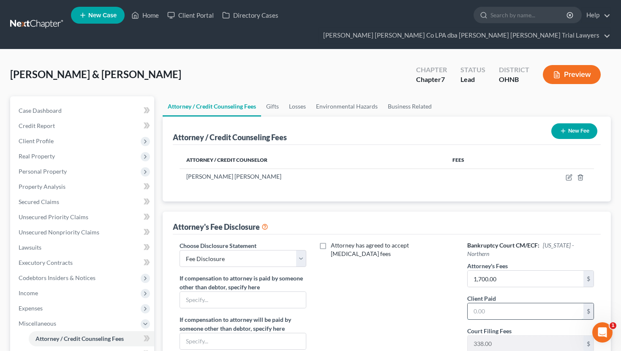
click at [506, 303] on input "text" at bounding box center [525, 311] width 116 height 16
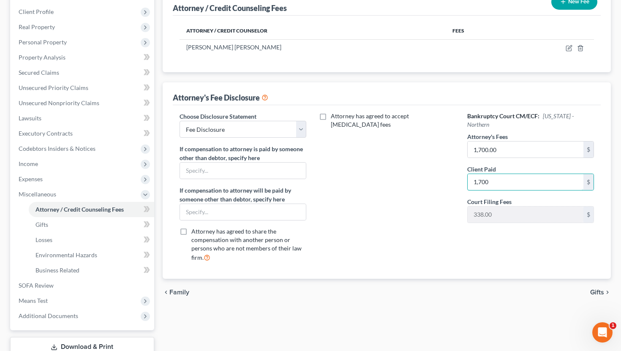
scroll to position [130, 0]
type input "1,700"
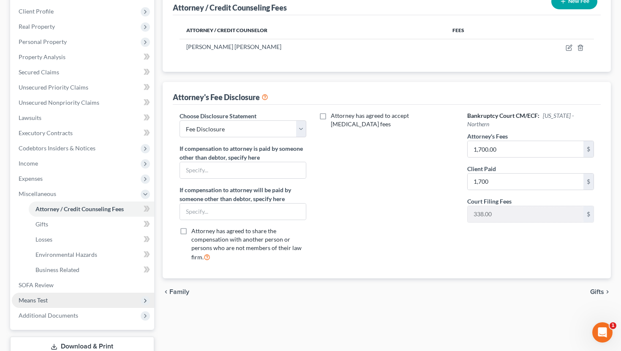
click at [38, 296] on span "Means Test" at bounding box center [33, 299] width 29 height 7
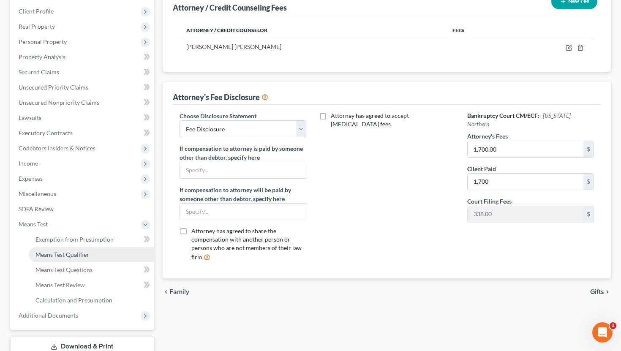
click at [68, 251] on span "Means Test Qualifier" at bounding box center [62, 254] width 54 height 7
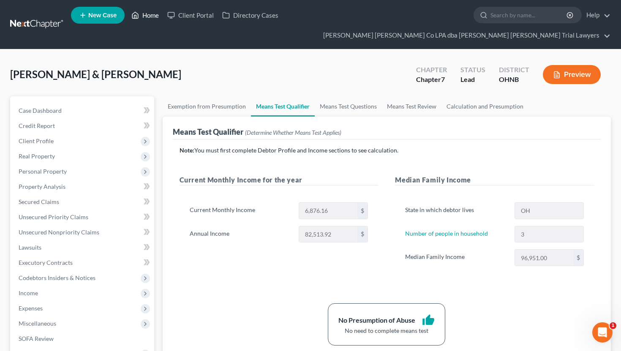
click at [146, 14] on link "Home" at bounding box center [145, 15] width 36 height 15
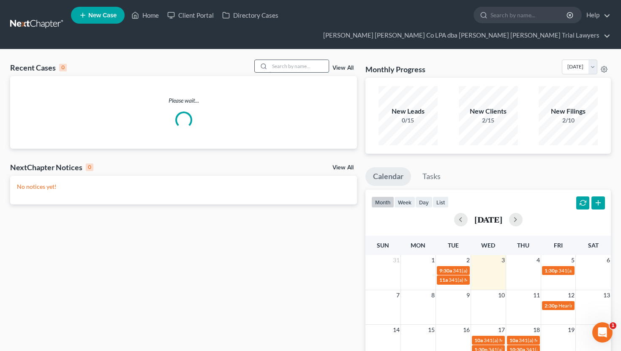
click at [295, 60] on input "search" at bounding box center [298, 66] width 59 height 12
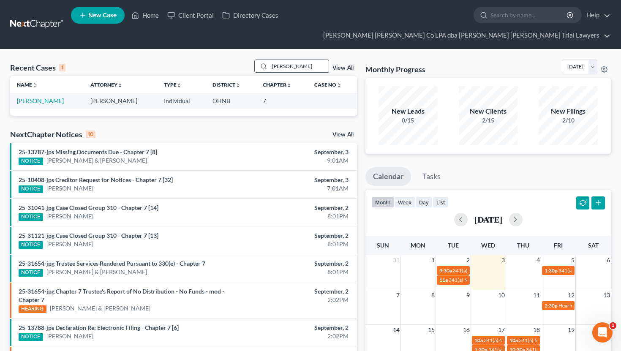
type input "[PERSON_NAME]"
